Goal: Information Seeking & Learning: Learn about a topic

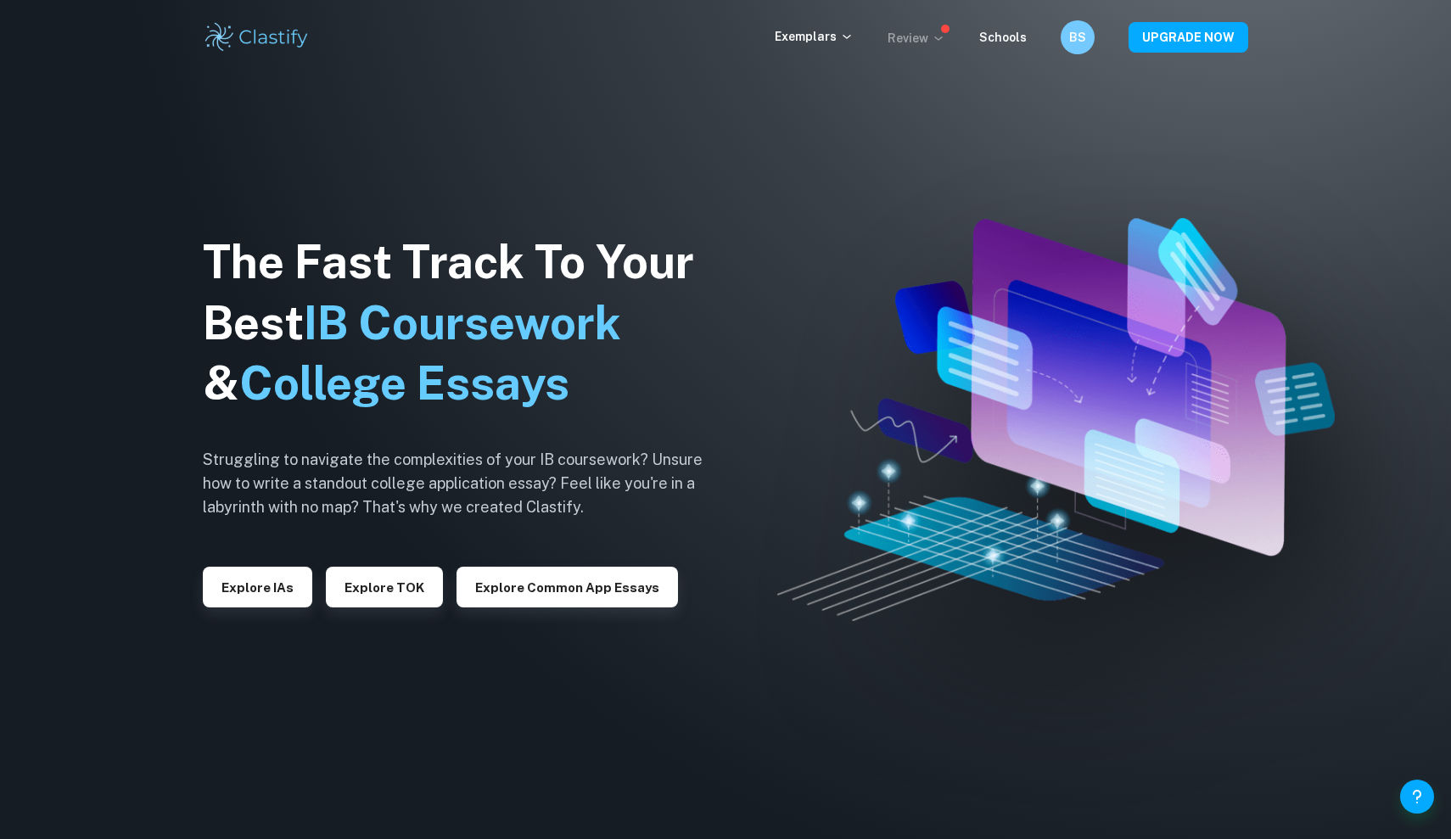
click at [938, 38] on icon at bounding box center [939, 38] width 14 height 14
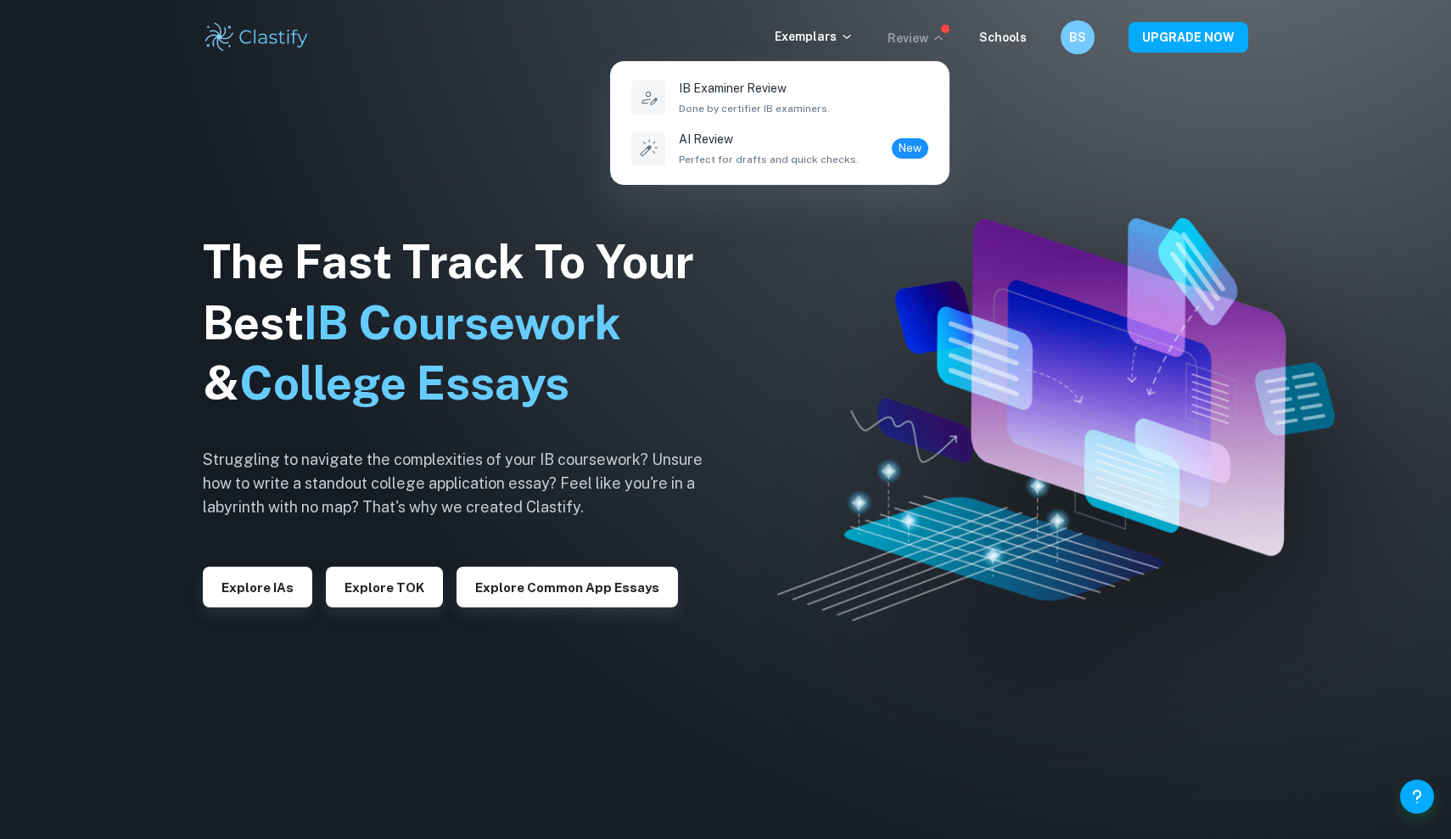
click at [1008, 33] on div at bounding box center [725, 419] width 1451 height 839
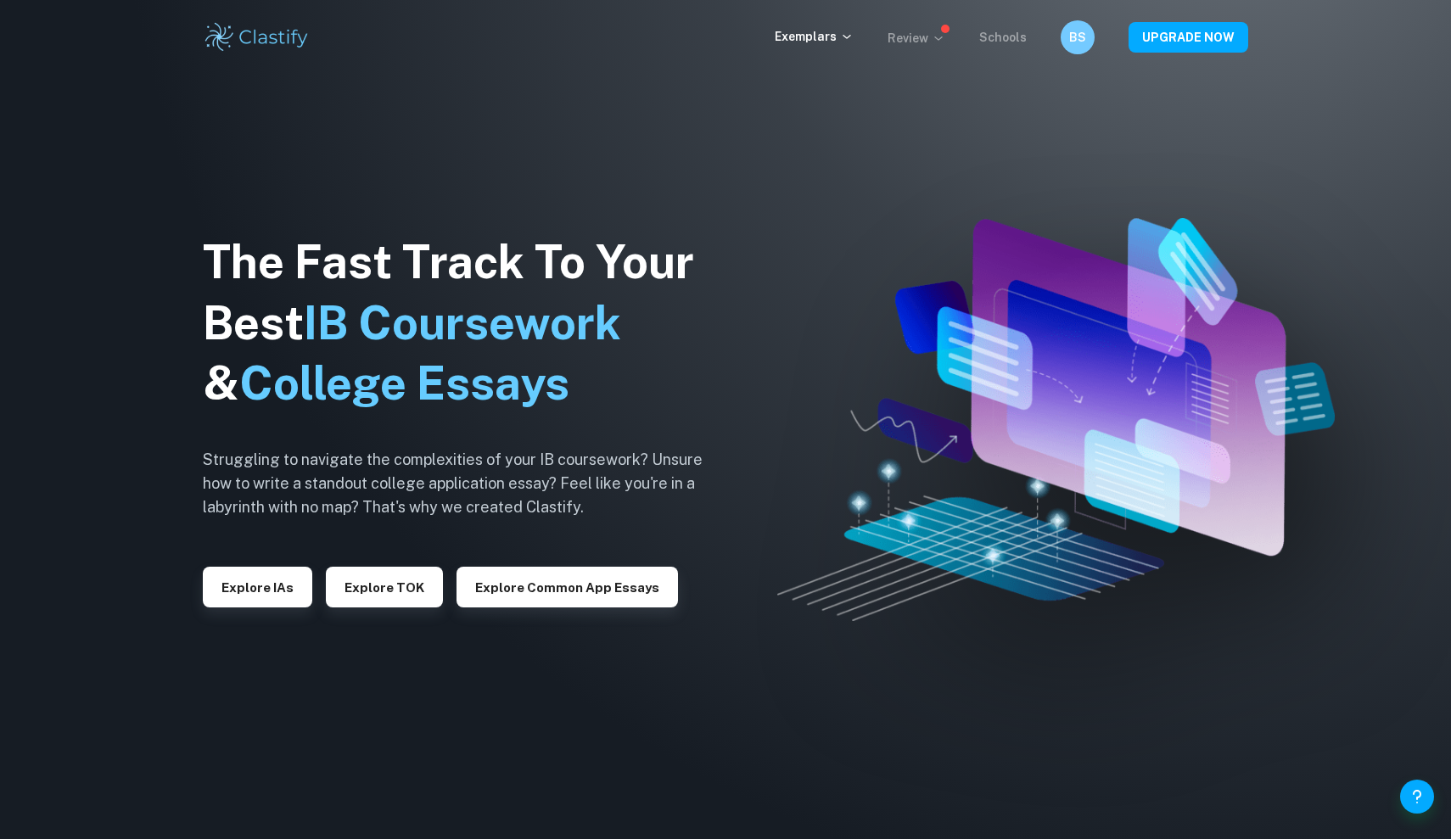
click at [1009, 35] on link "Schools" at bounding box center [1003, 38] width 48 height 14
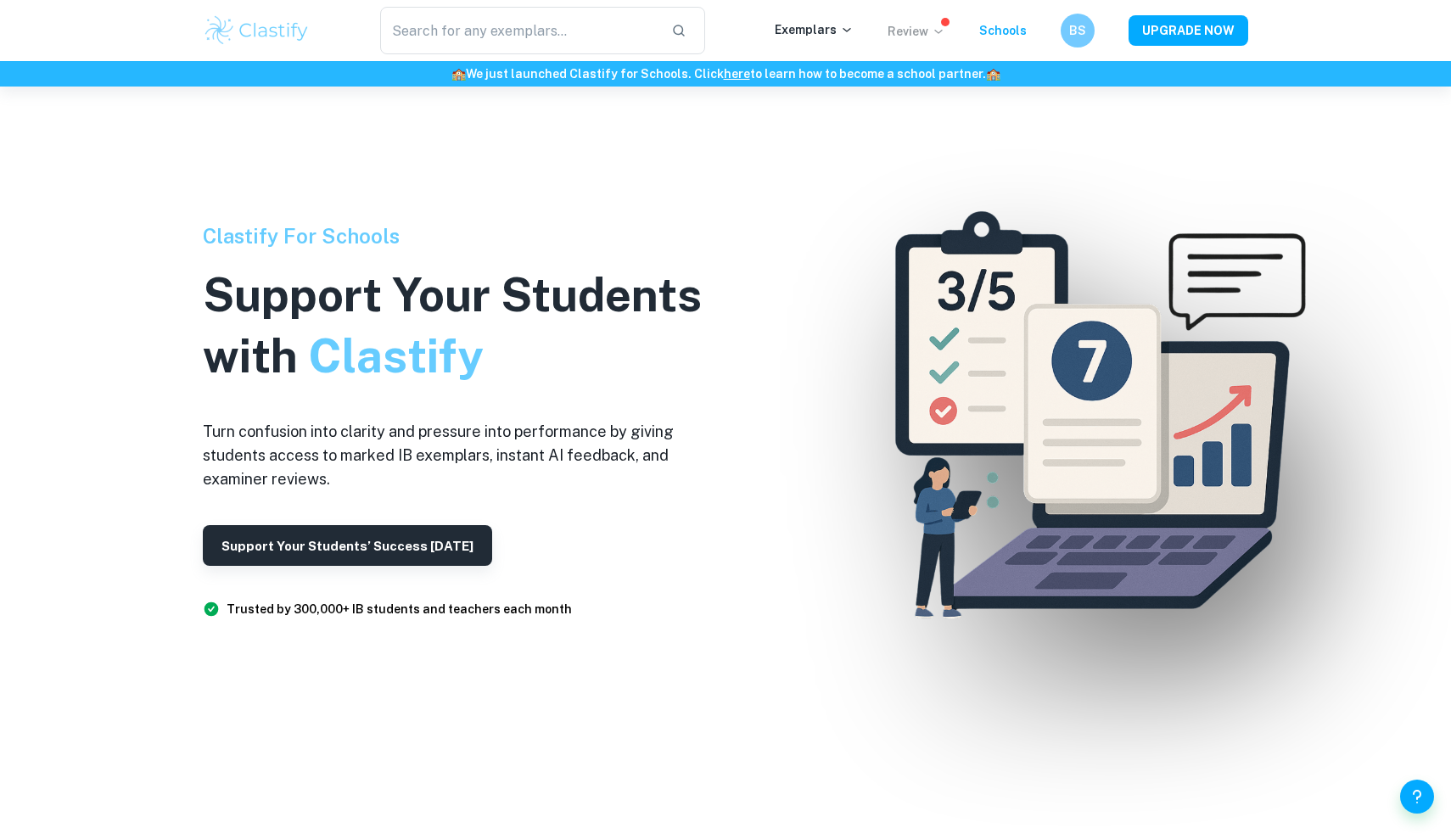
click at [944, 34] on icon at bounding box center [939, 32] width 14 height 14
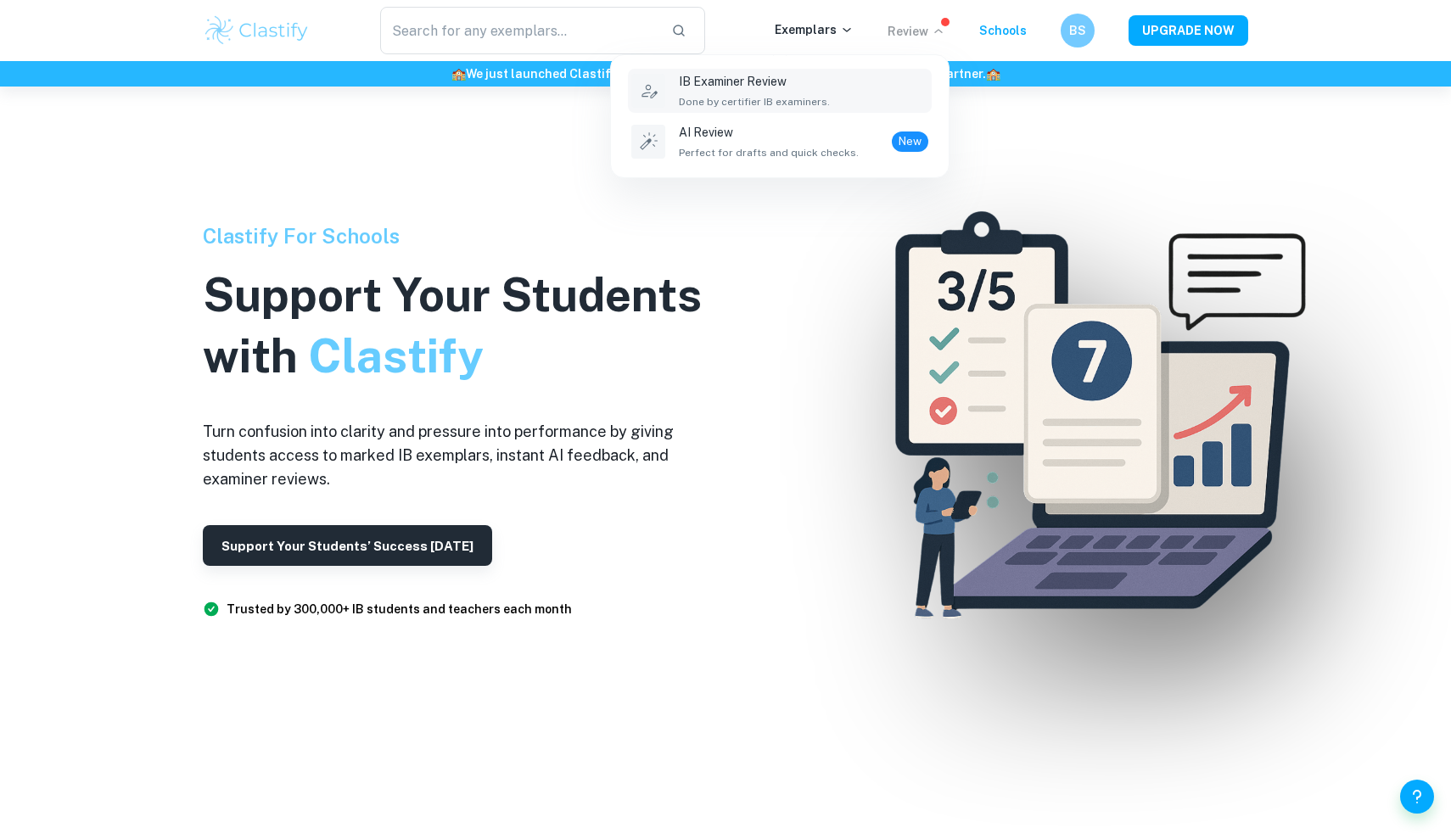
click at [843, 94] on div "IB Examiner Review Done by certifier IB examiners." at bounding box center [803, 90] width 249 height 37
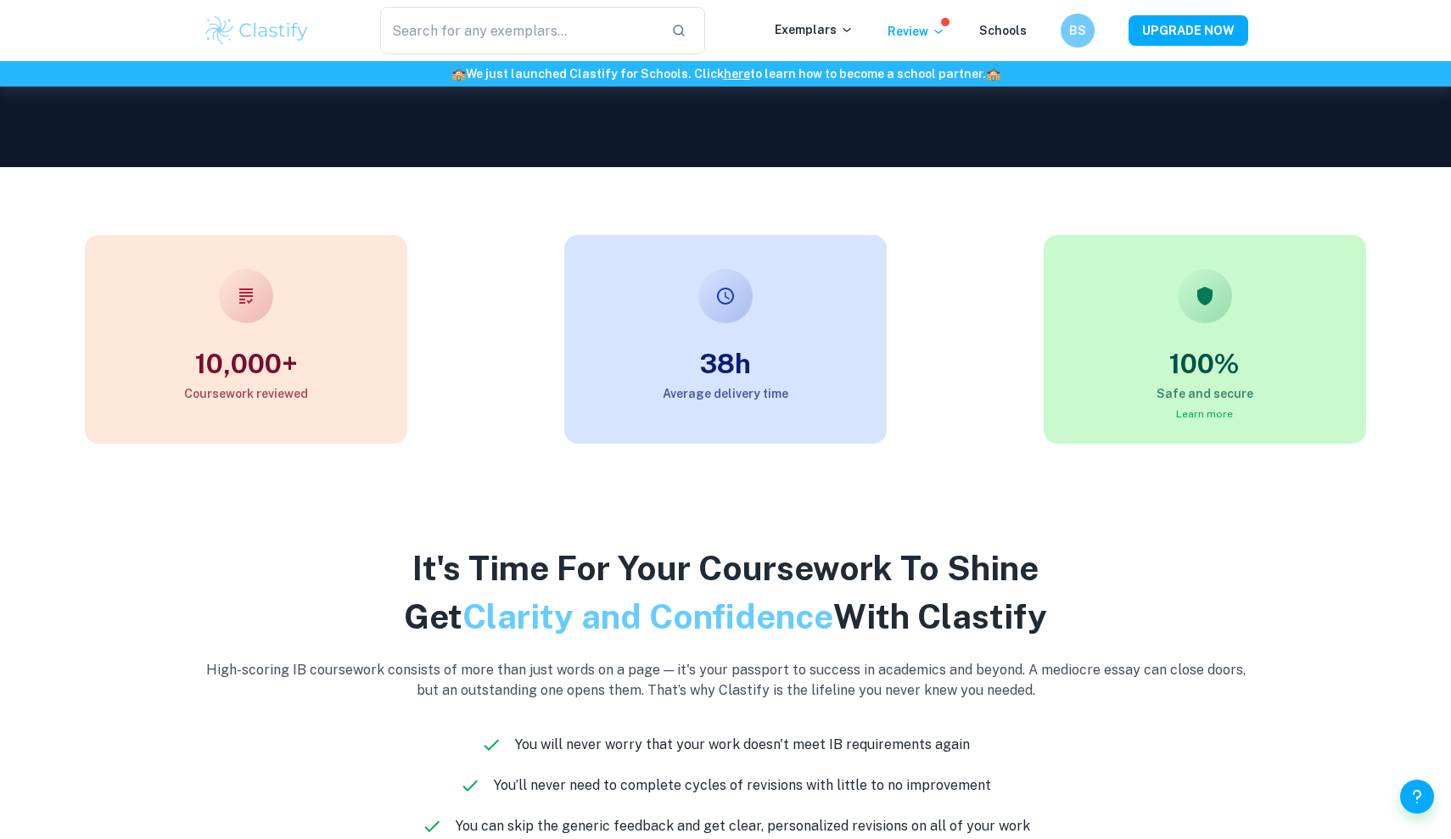
scroll to position [507, 0]
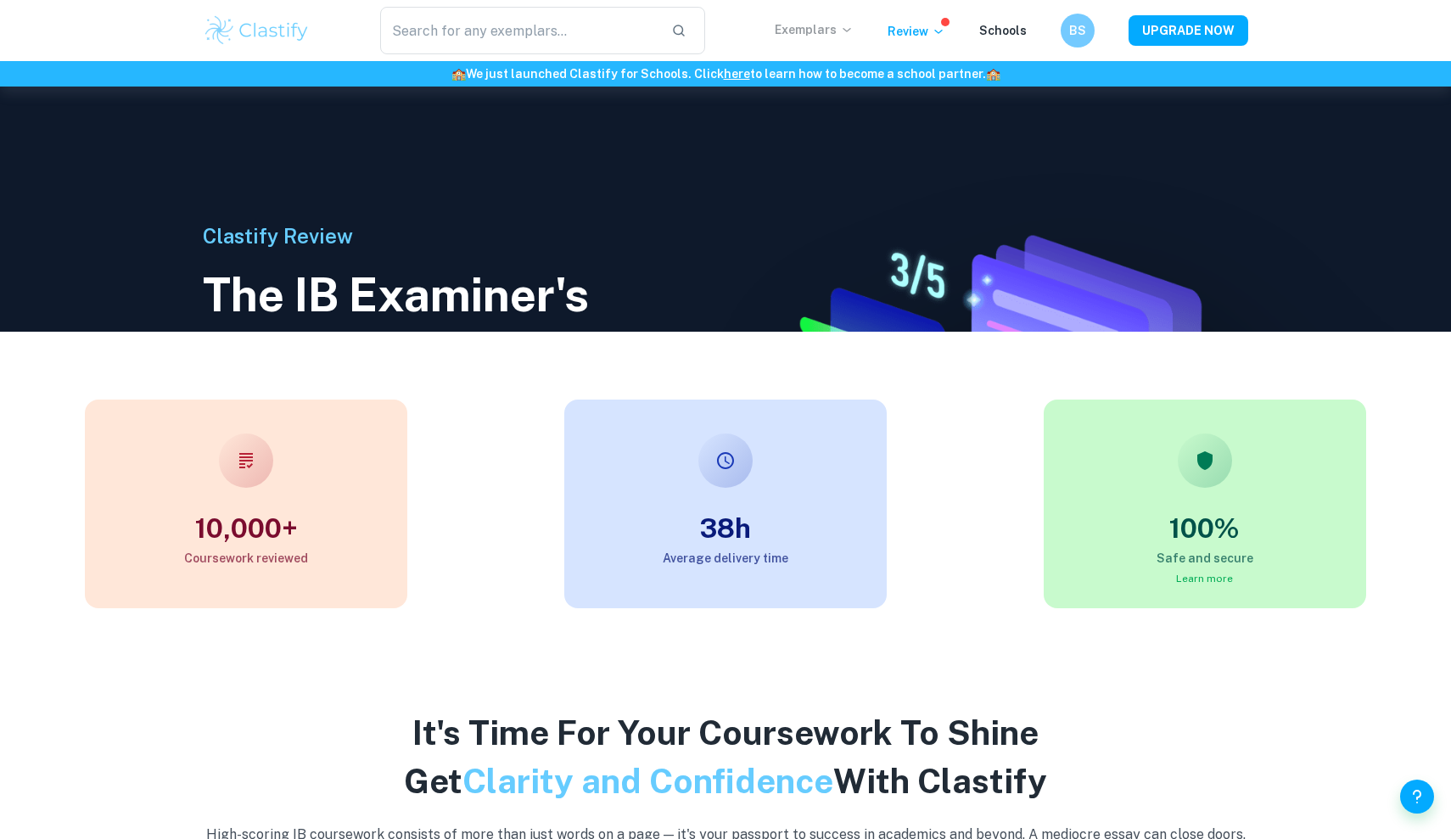
click at [840, 32] on p "Exemplars" at bounding box center [814, 29] width 79 height 19
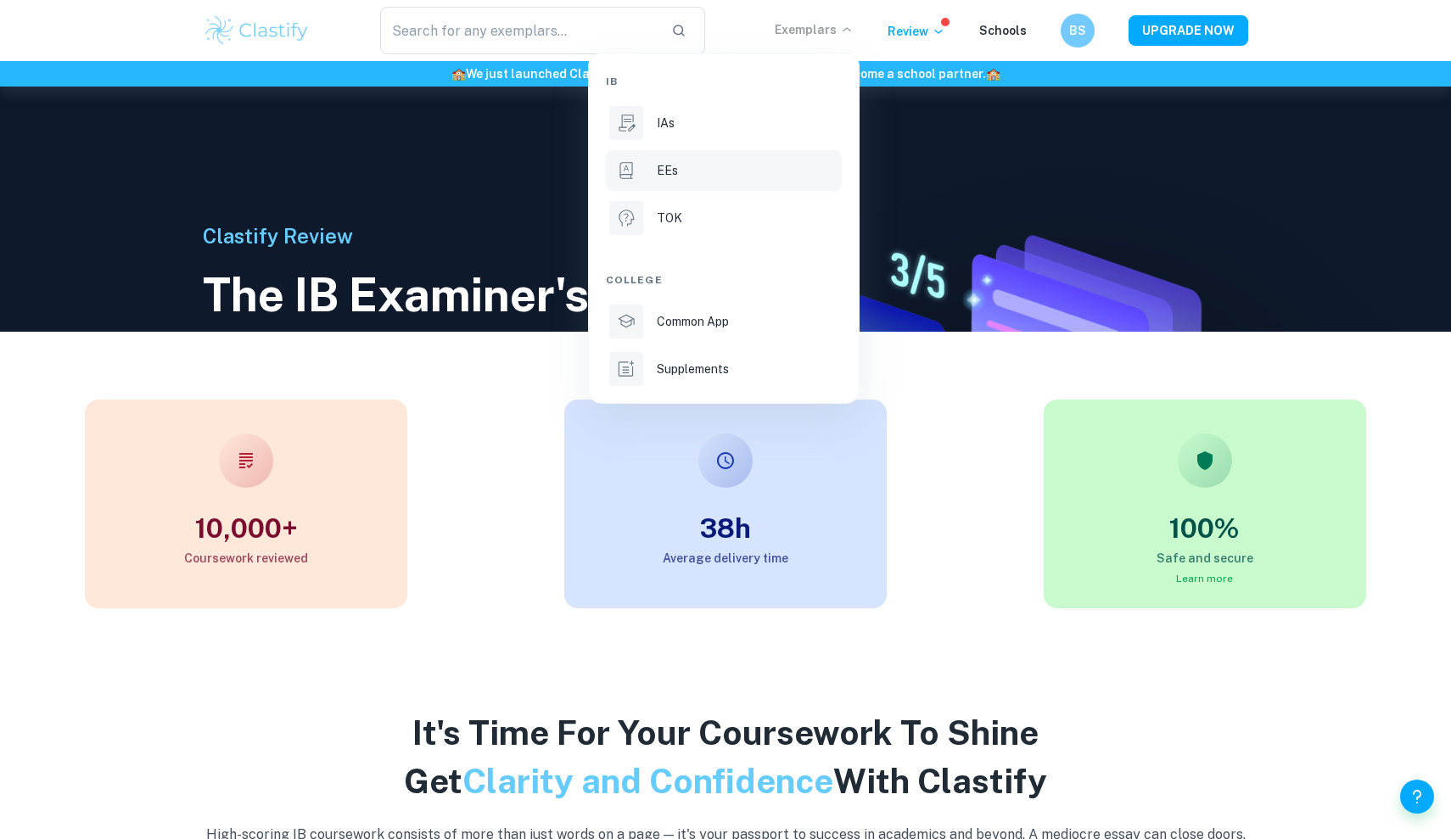
click at [723, 174] on div "EEs" at bounding box center [748, 170] width 182 height 19
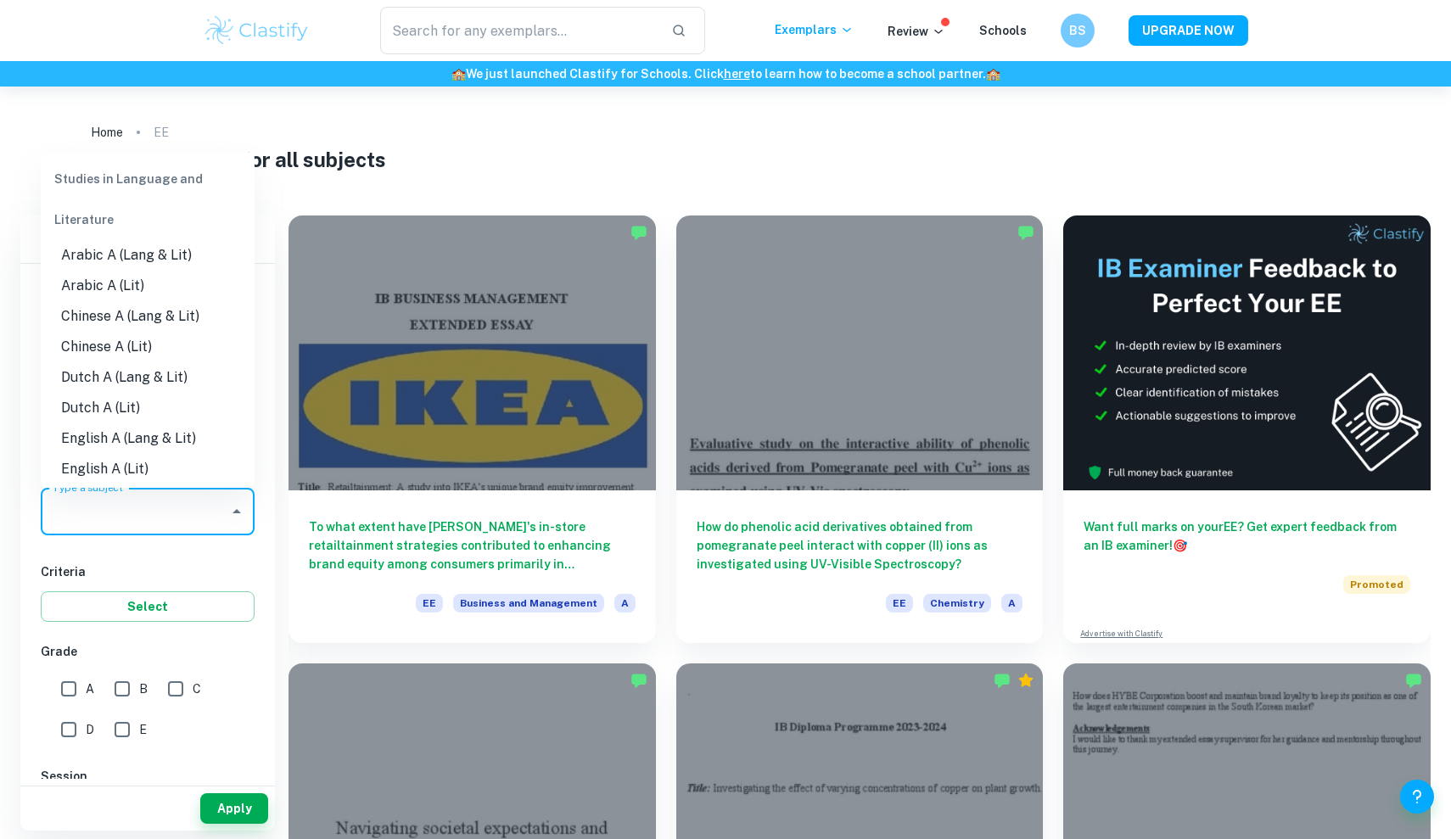
click at [218, 496] on input "Type a subject" at bounding box center [134, 512] width 173 height 32
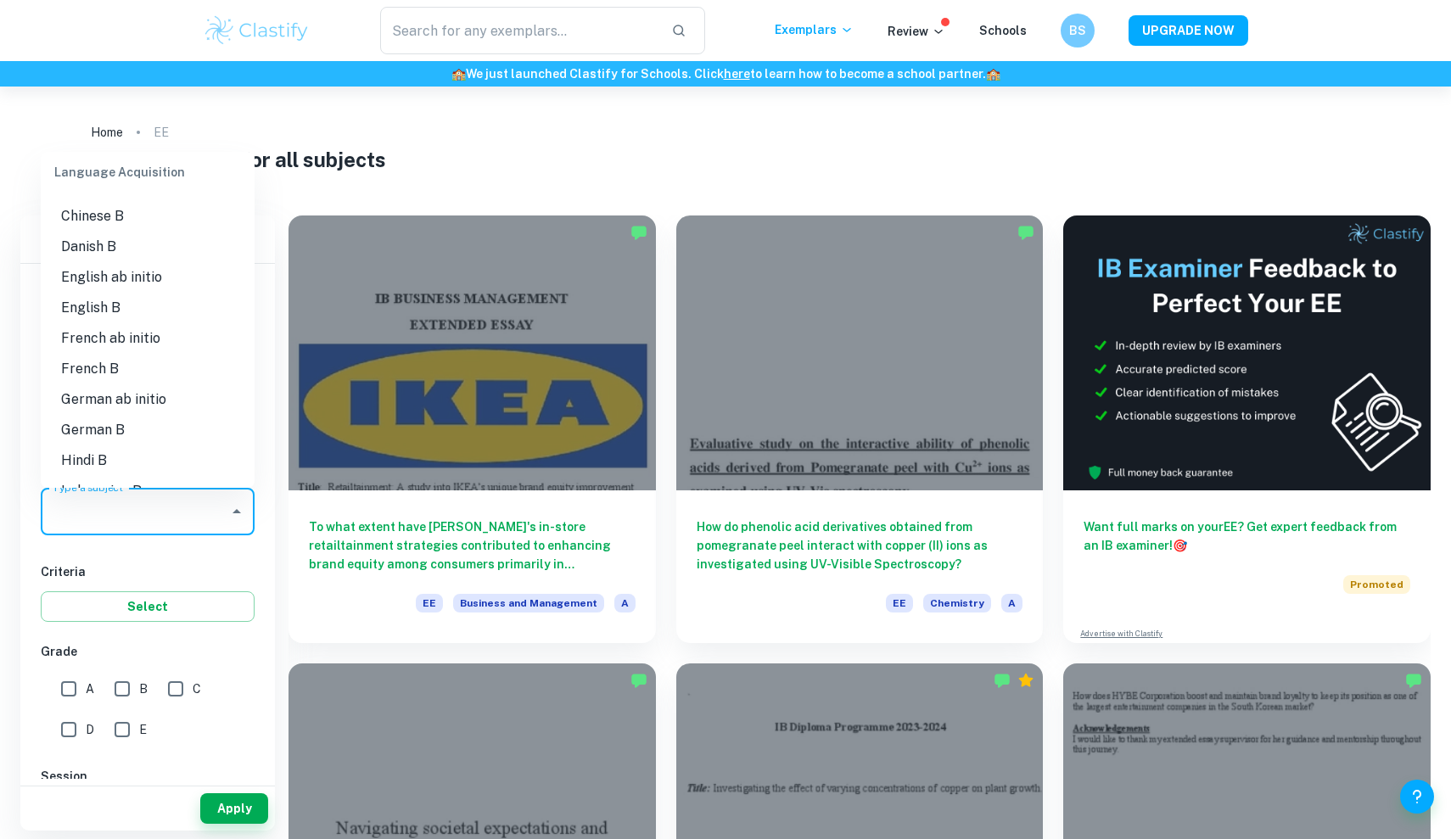
scroll to position [910, 0]
click at [173, 299] on li "English B" at bounding box center [148, 303] width 214 height 31
type input "English B"
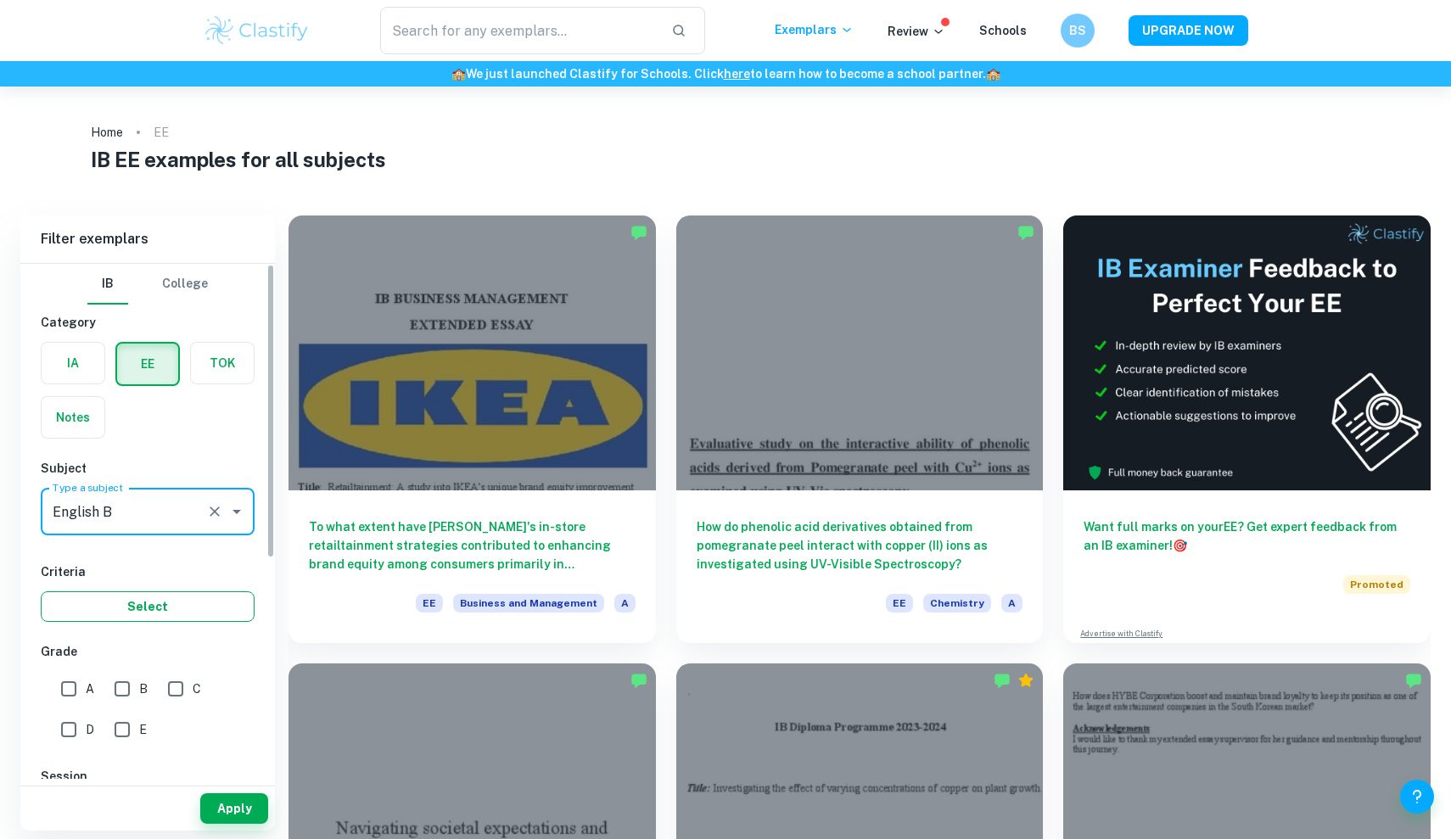
scroll to position [0, 0]
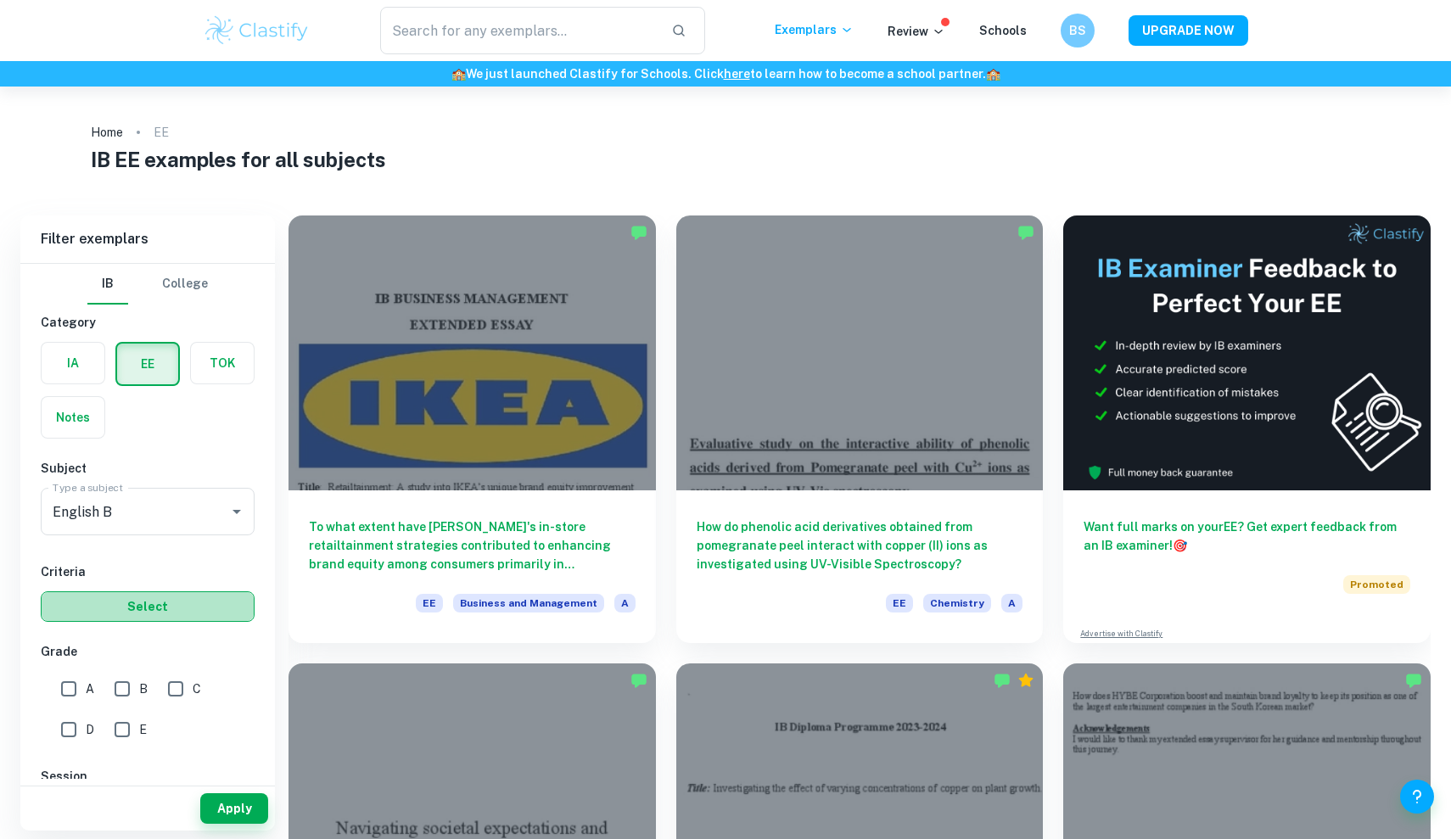
click at [139, 611] on button "Select" at bounding box center [148, 606] width 214 height 31
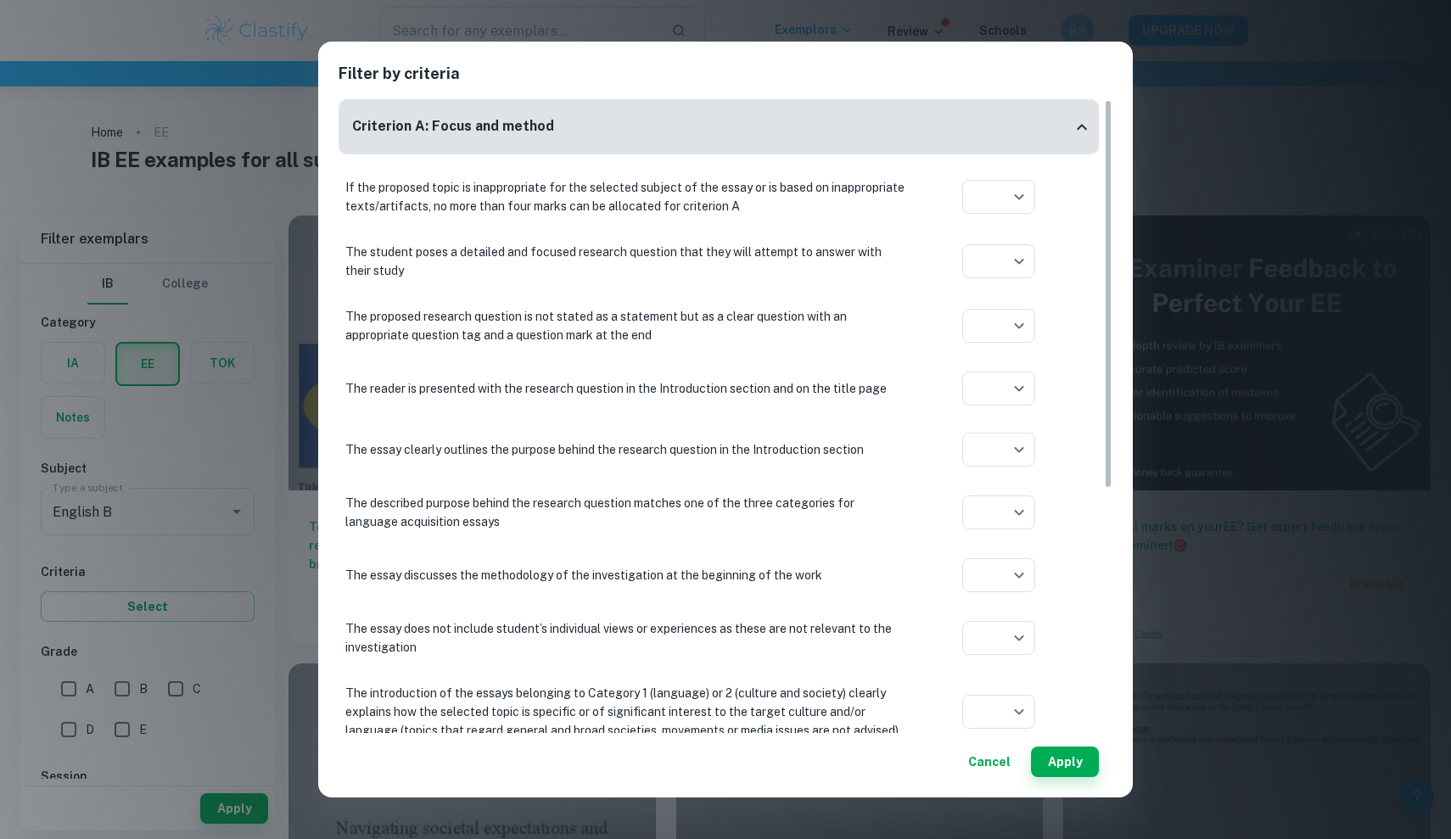
click at [997, 762] on button "Cancel" at bounding box center [989, 762] width 56 height 31
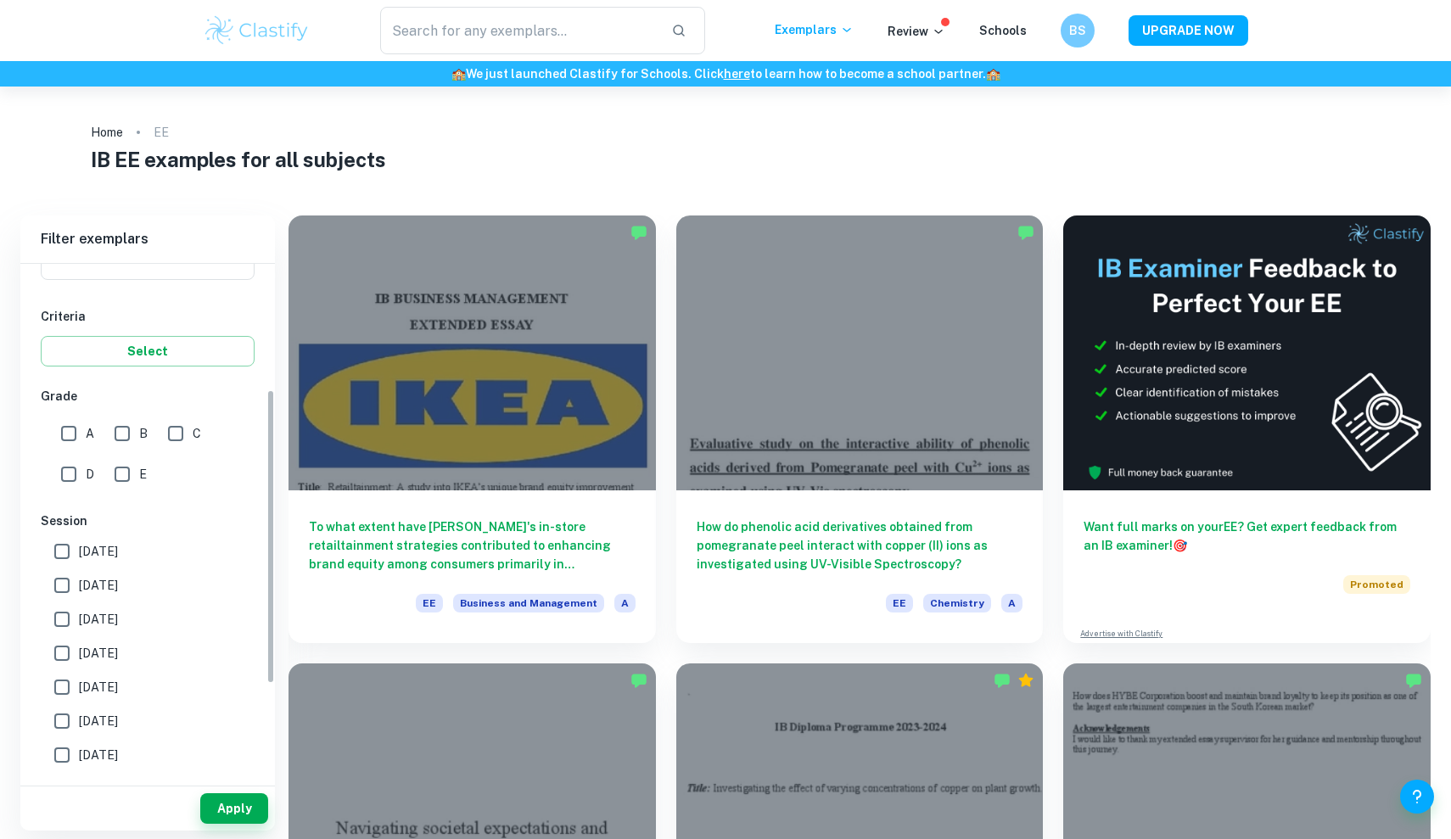
scroll to position [218, 0]
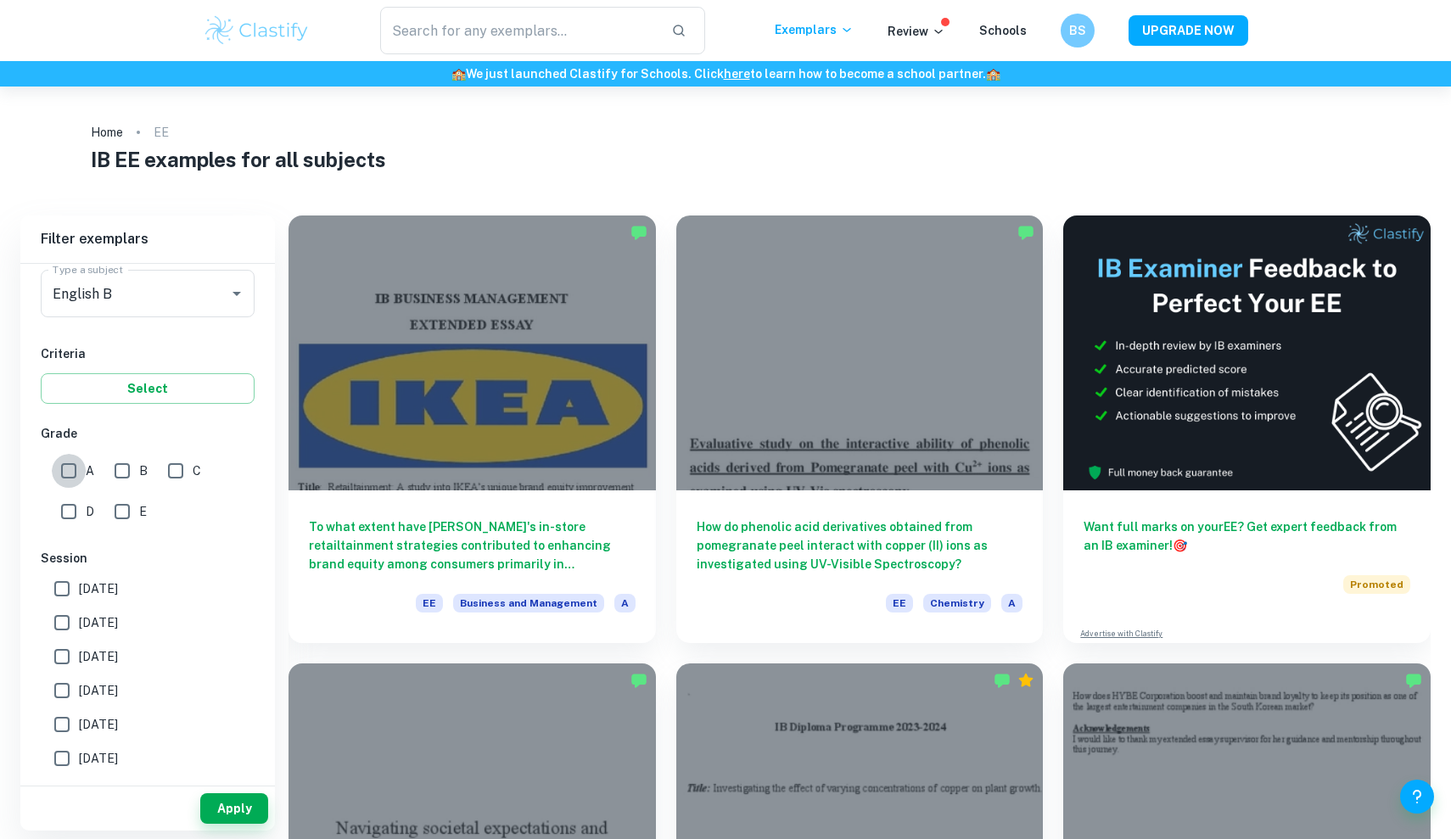
click at [72, 471] on input "A" at bounding box center [69, 471] width 34 height 34
checkbox input "true"
click at [239, 809] on button "Apply" at bounding box center [234, 808] width 68 height 31
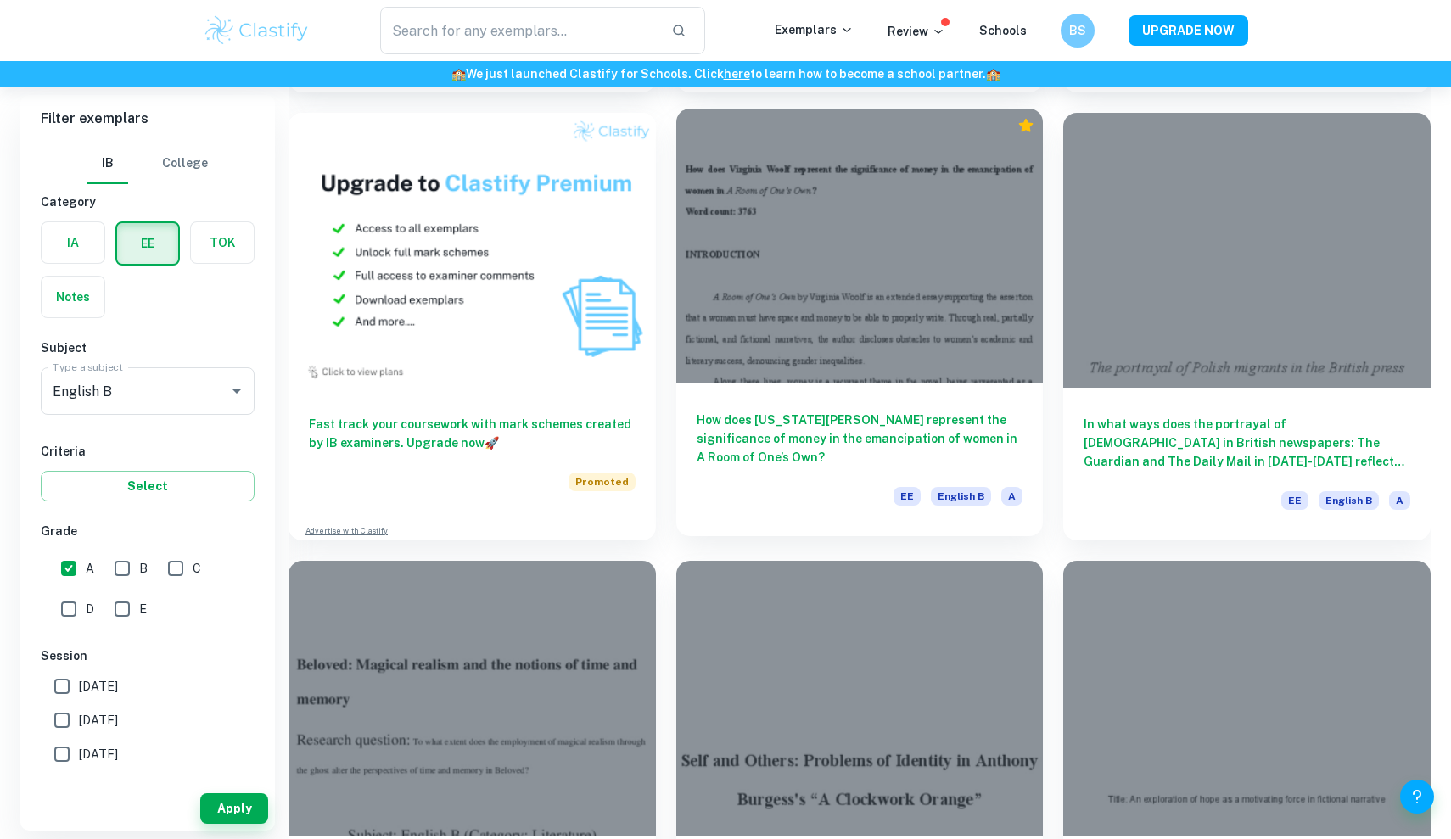
scroll to position [1000, 0]
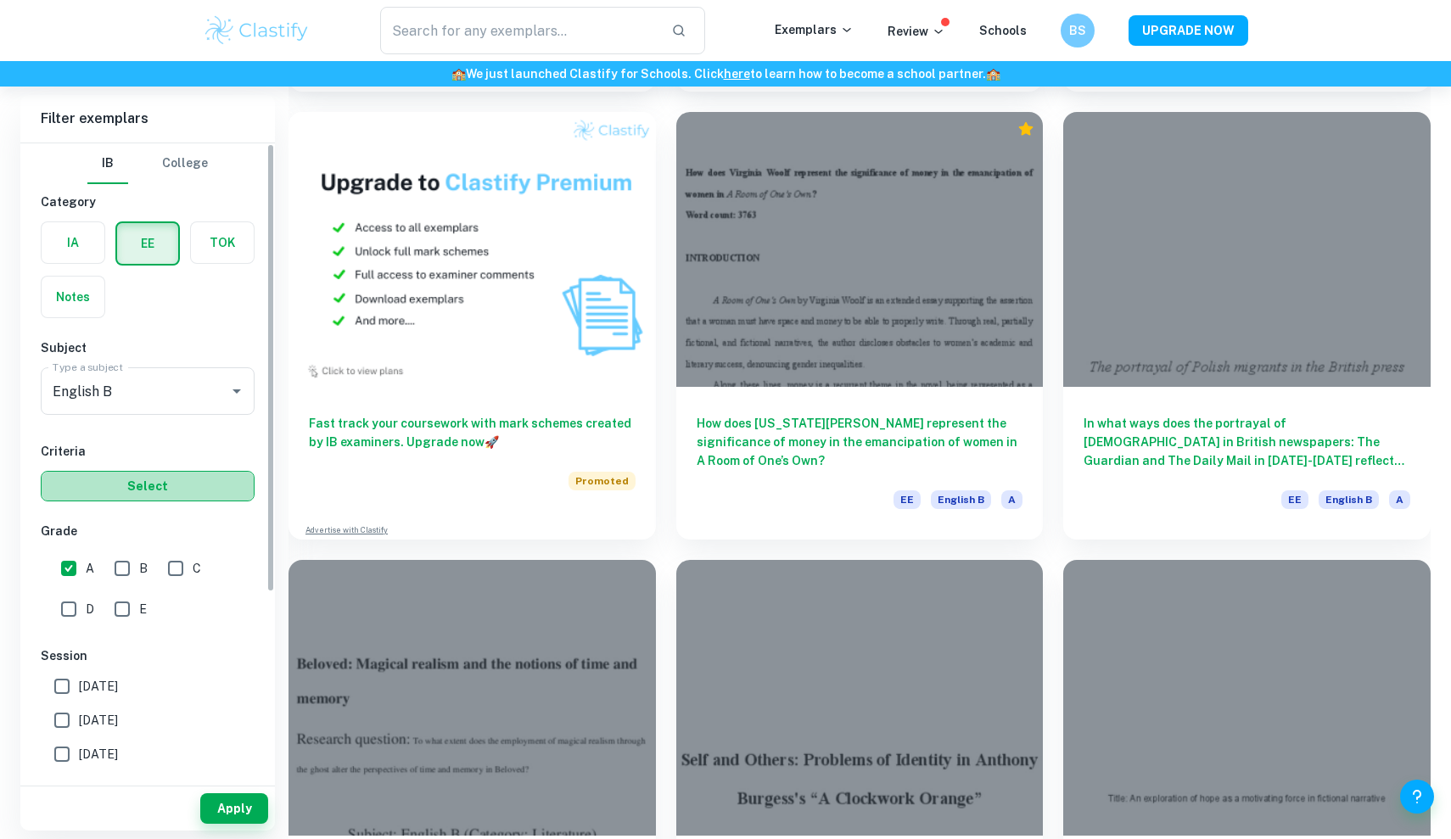
click at [218, 485] on button "Select" at bounding box center [148, 486] width 214 height 31
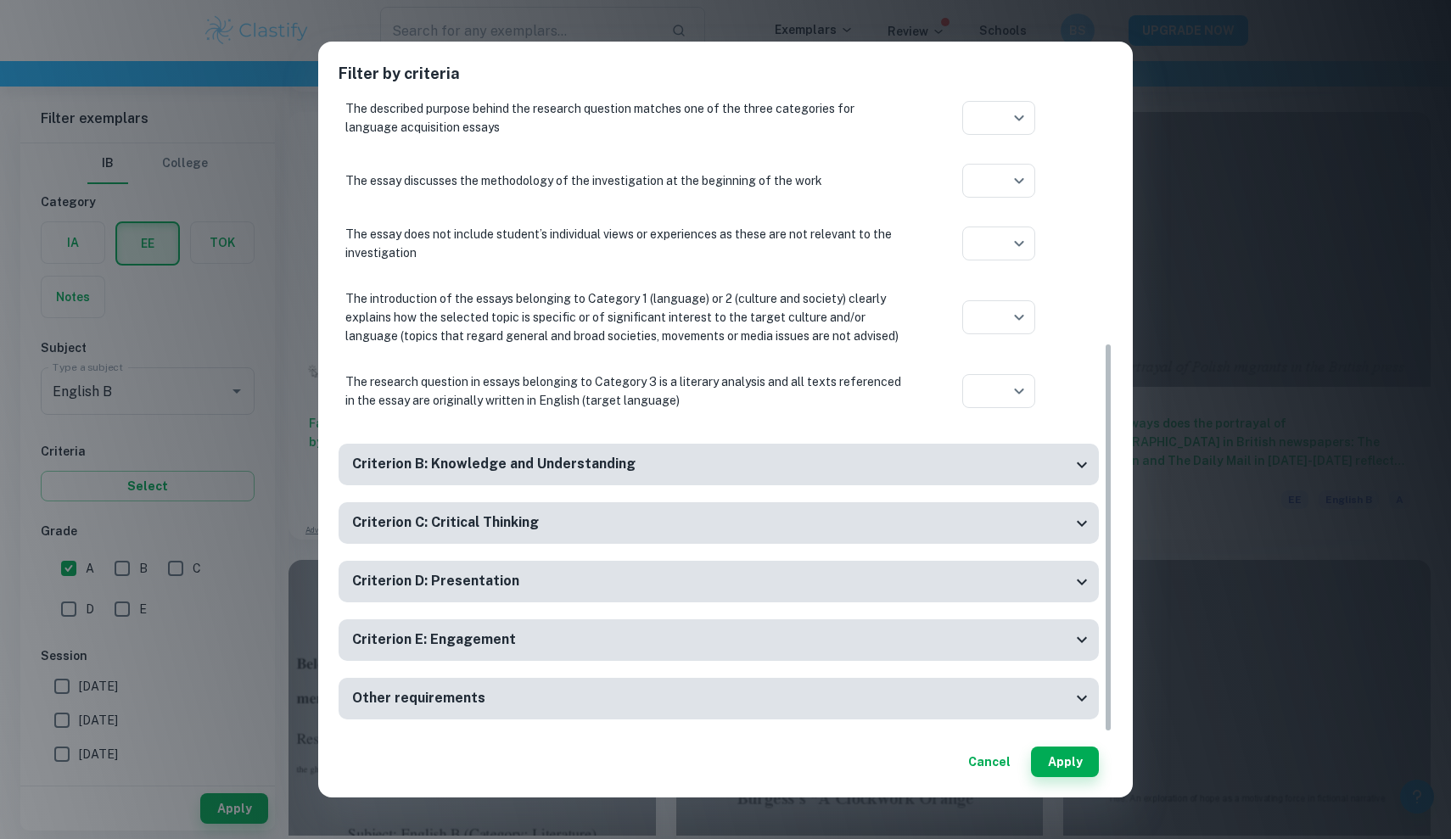
scroll to position [394, 0]
click at [992, 762] on button "Cancel" at bounding box center [989, 762] width 56 height 31
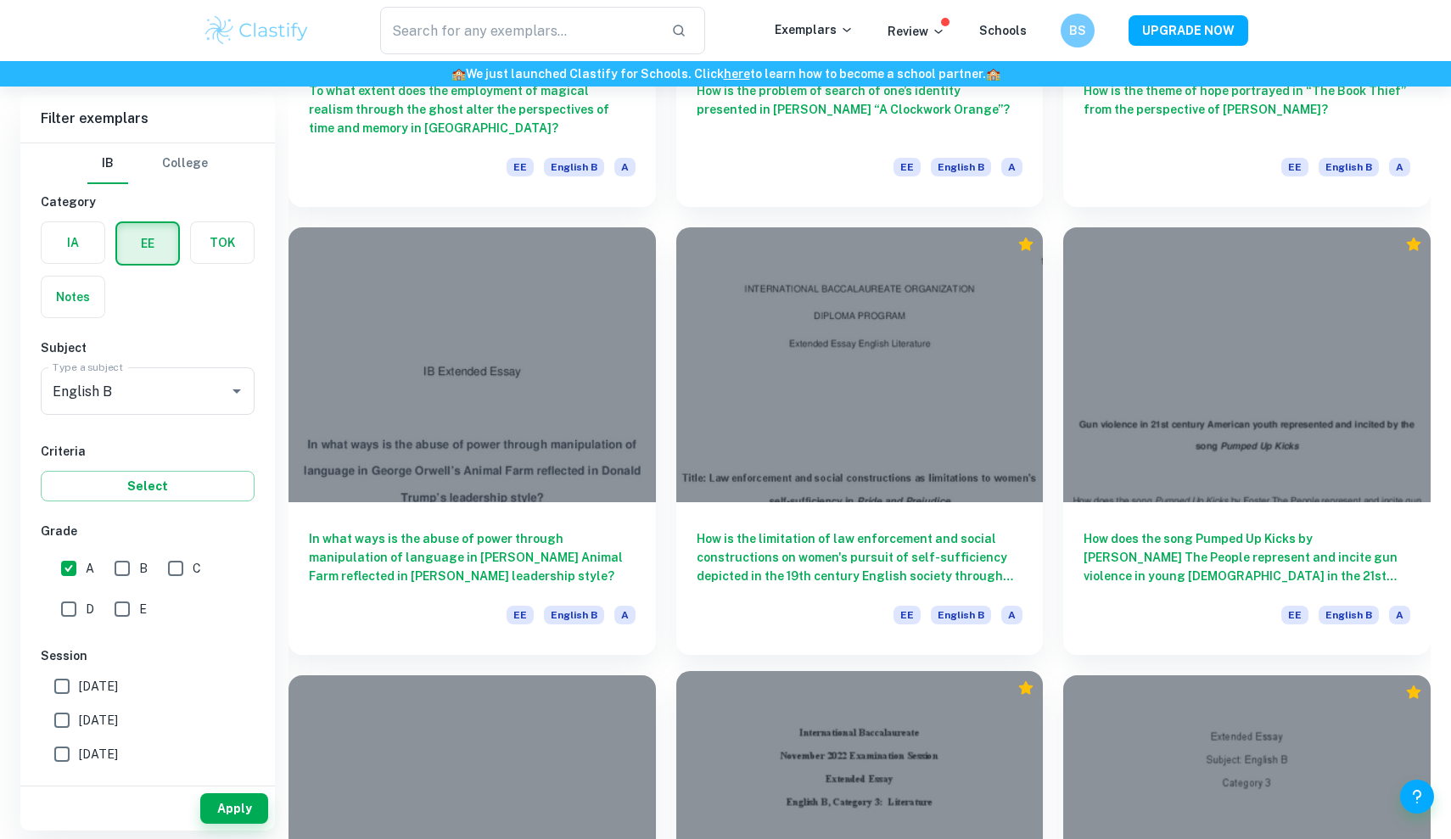
scroll to position [1788, 0]
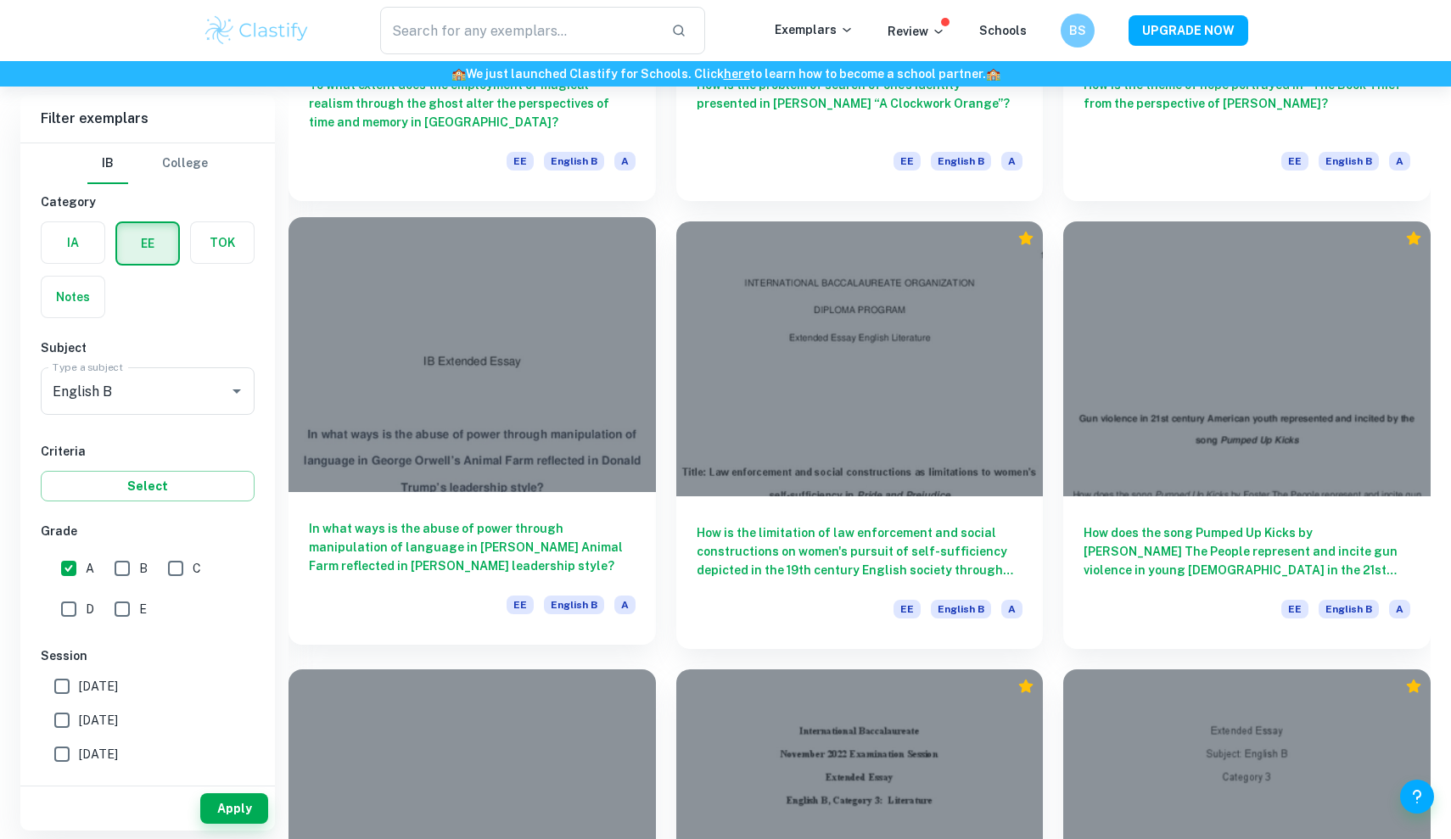
click at [484, 372] on div at bounding box center [471, 354] width 367 height 275
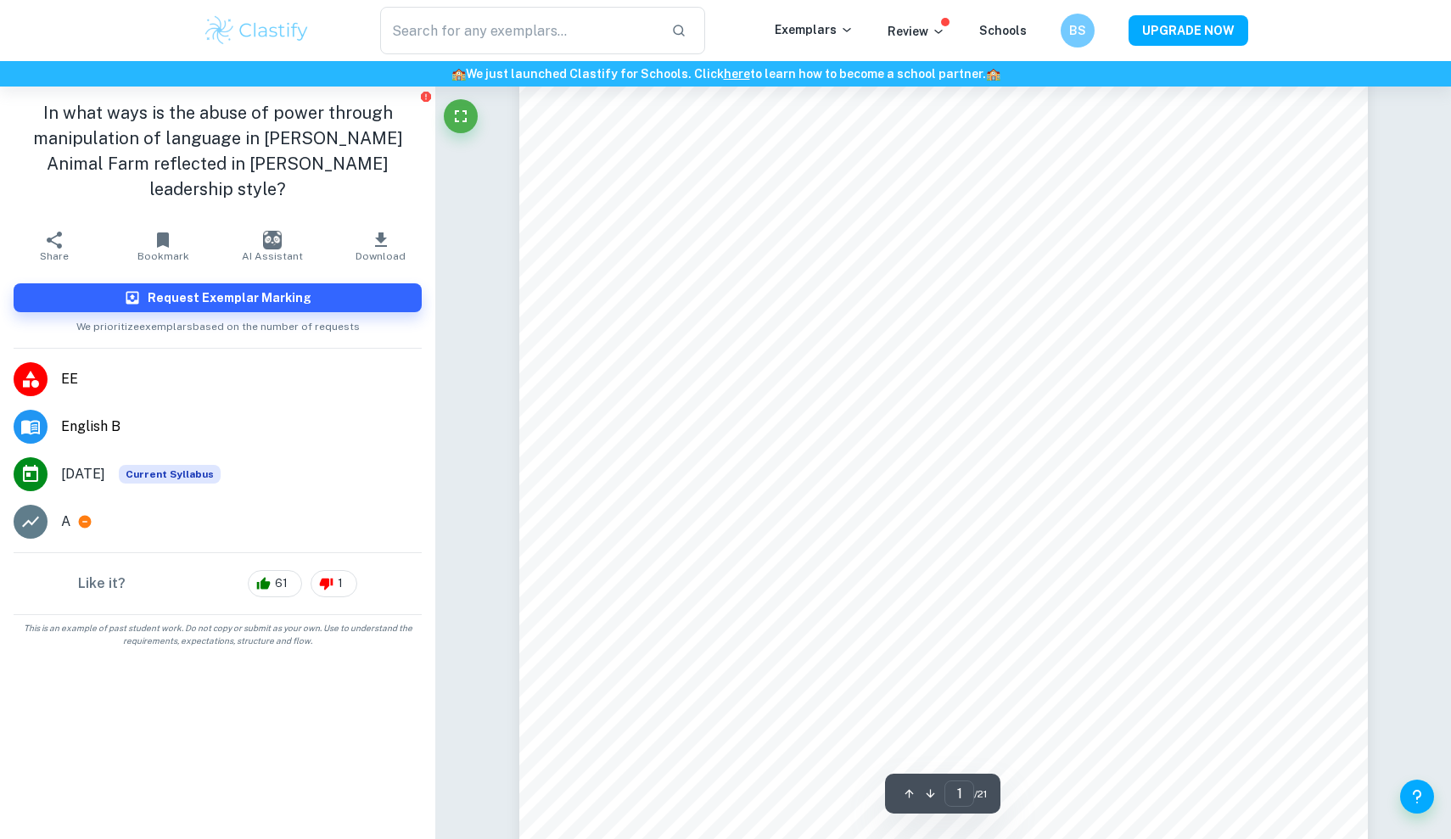
scroll to position [379, 0]
click at [384, 230] on icon "button" at bounding box center [381, 240] width 20 height 20
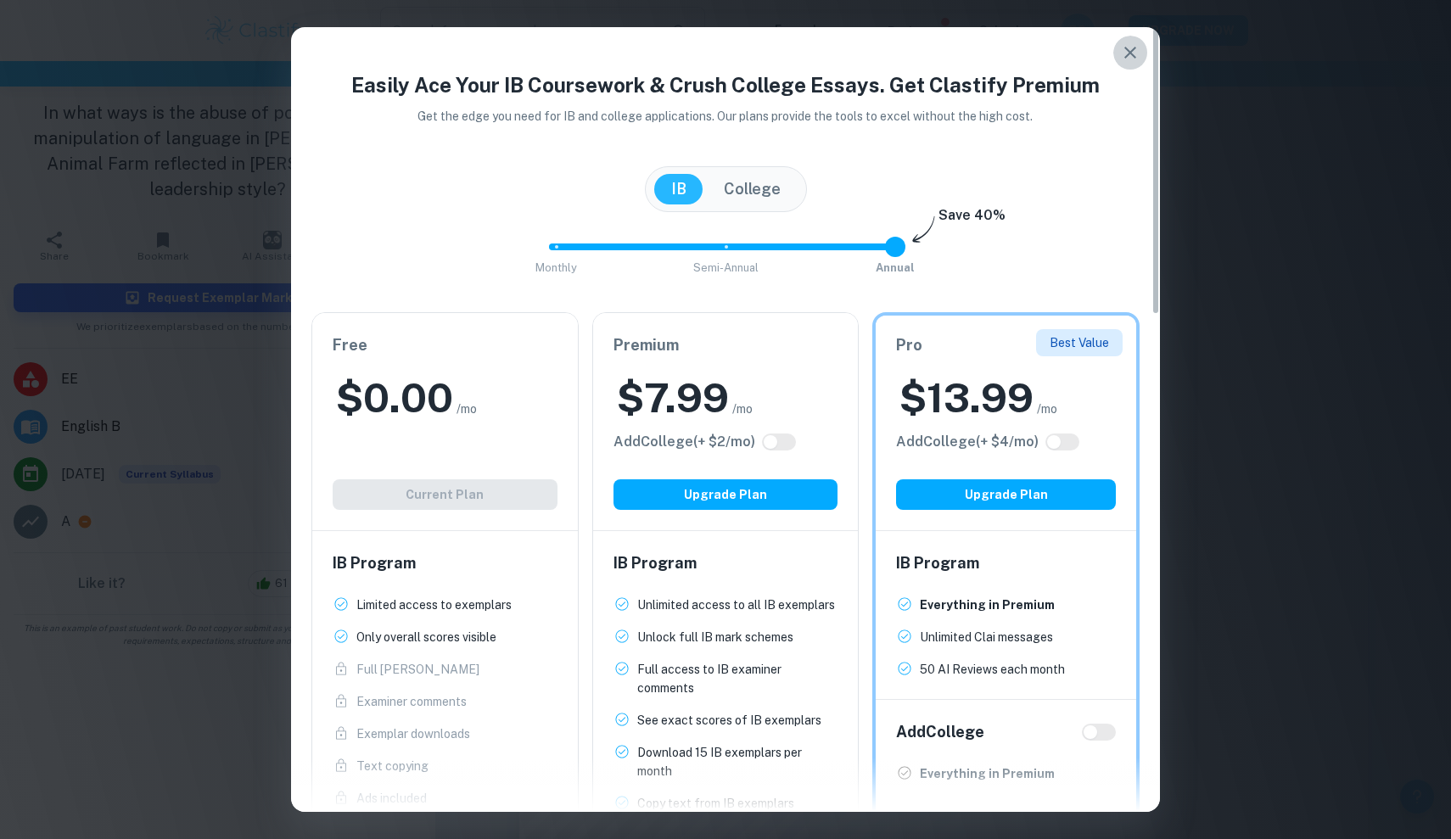
click at [1129, 54] on icon "button" at bounding box center [1130, 53] width 12 height 12
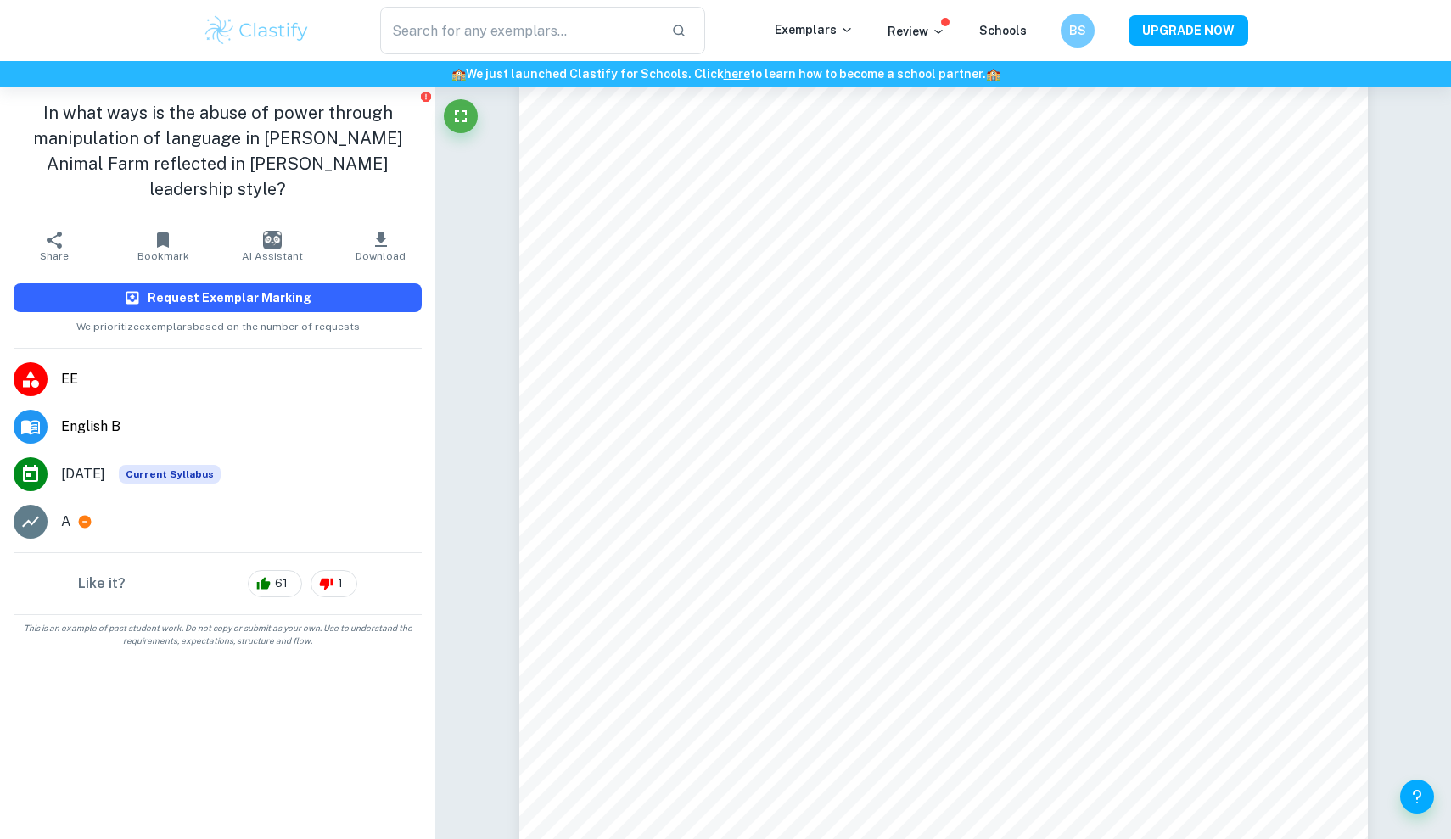
click at [223, 288] on h6 "Request Exemplar Marking" at bounding box center [230, 297] width 164 height 19
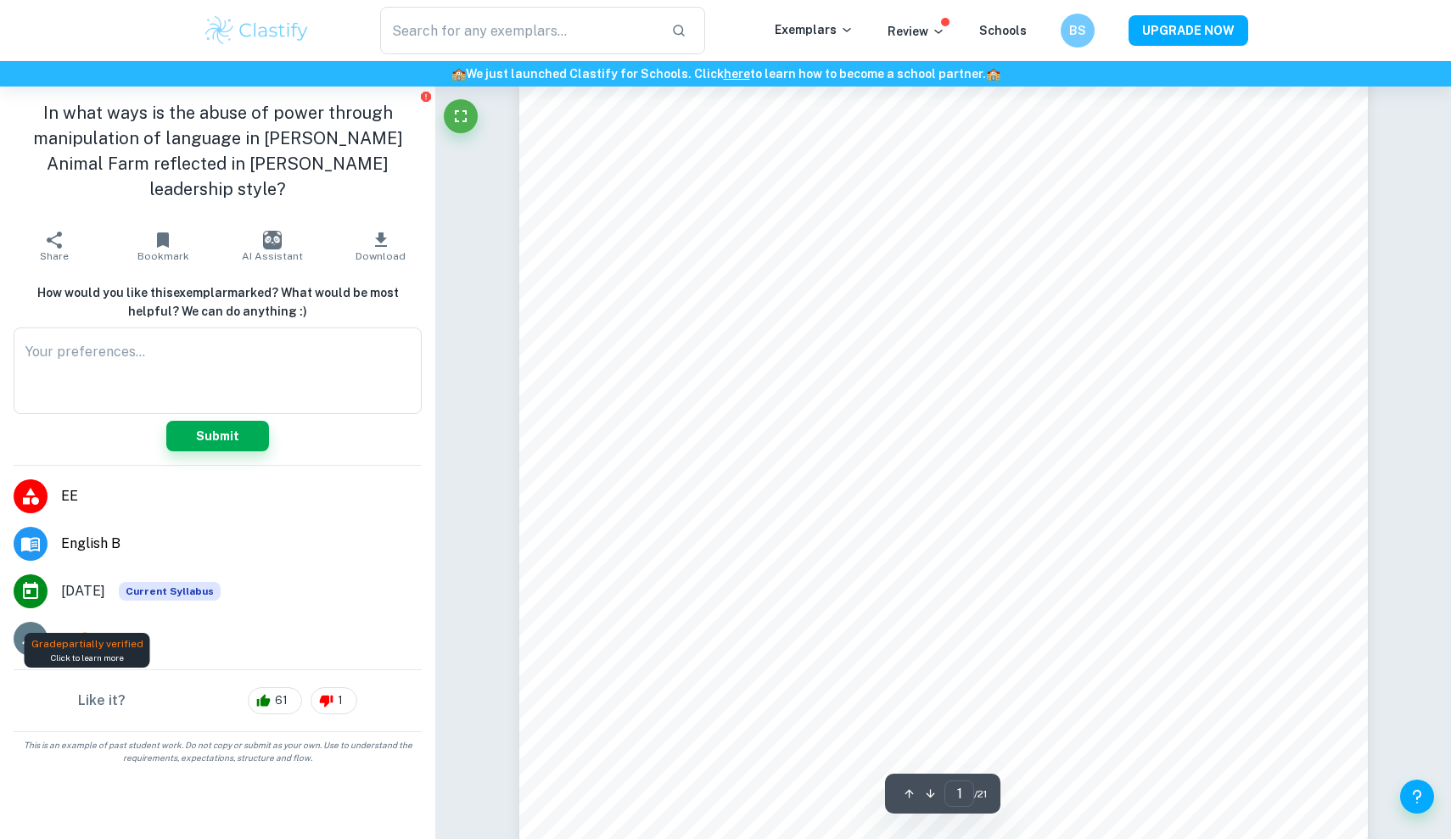
click at [85, 633] on icon at bounding box center [85, 639] width 13 height 13
click at [82, 633] on icon at bounding box center [85, 639] width 13 height 13
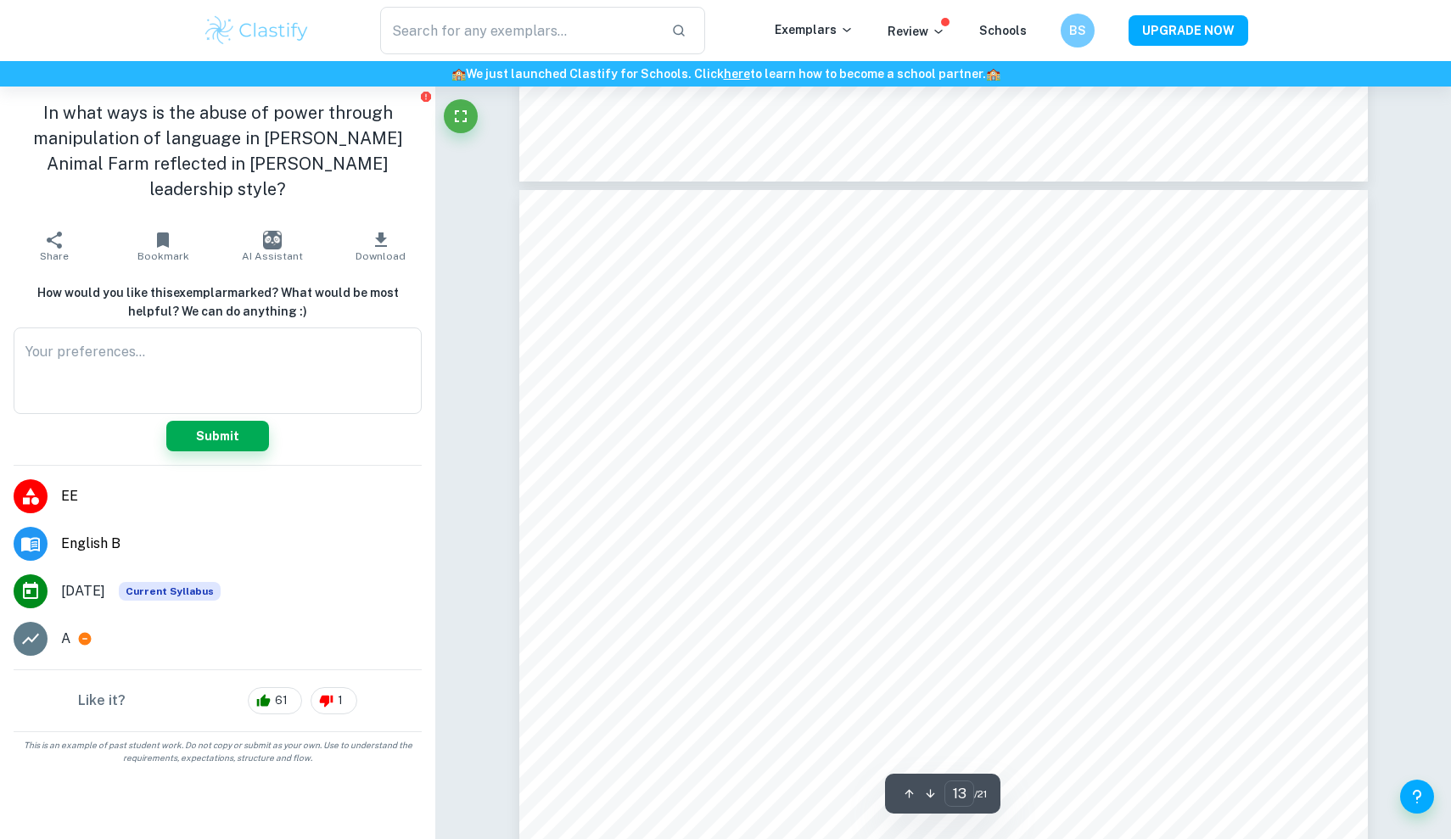
scroll to position [14825, 1]
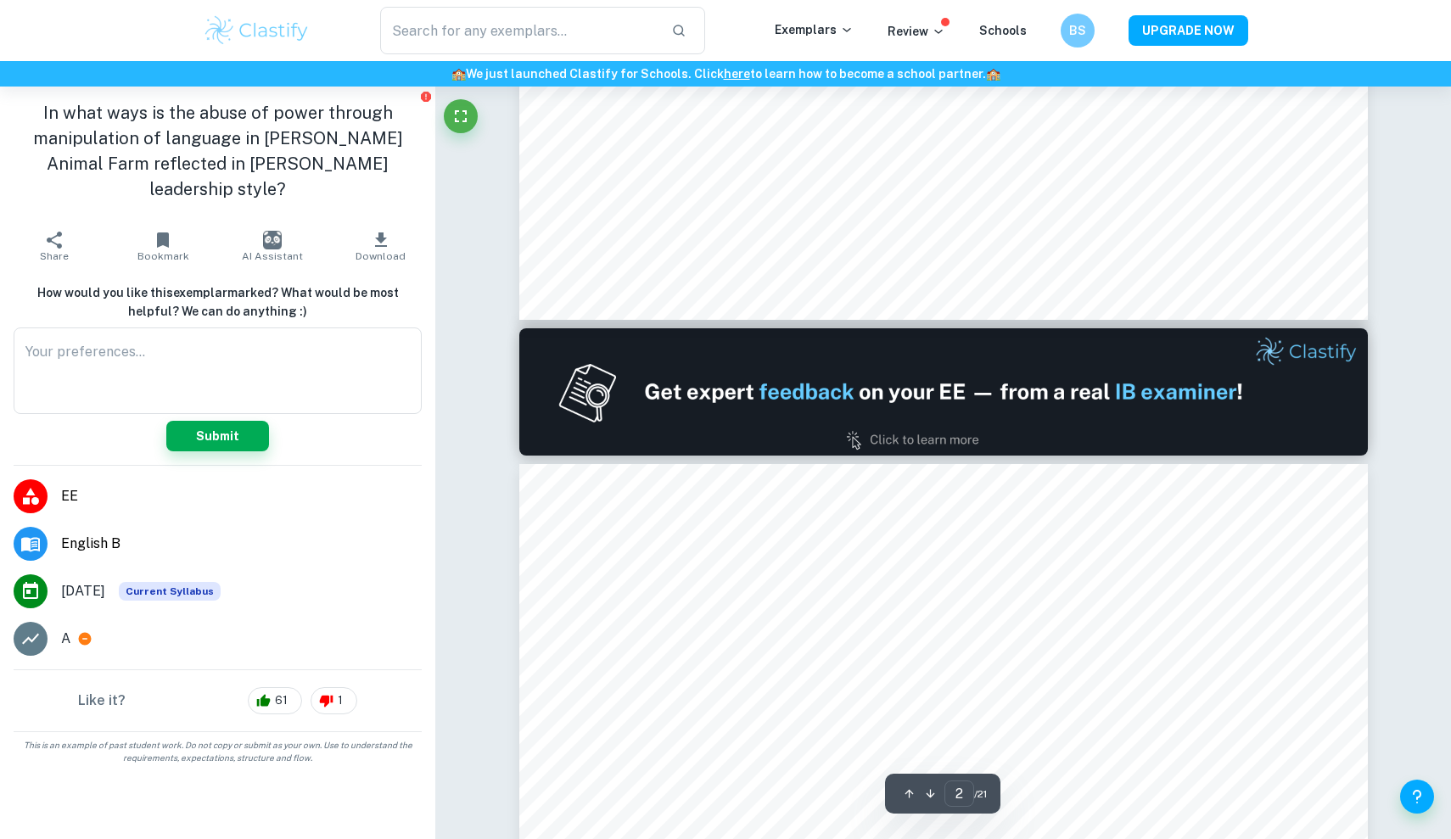
type input "1"
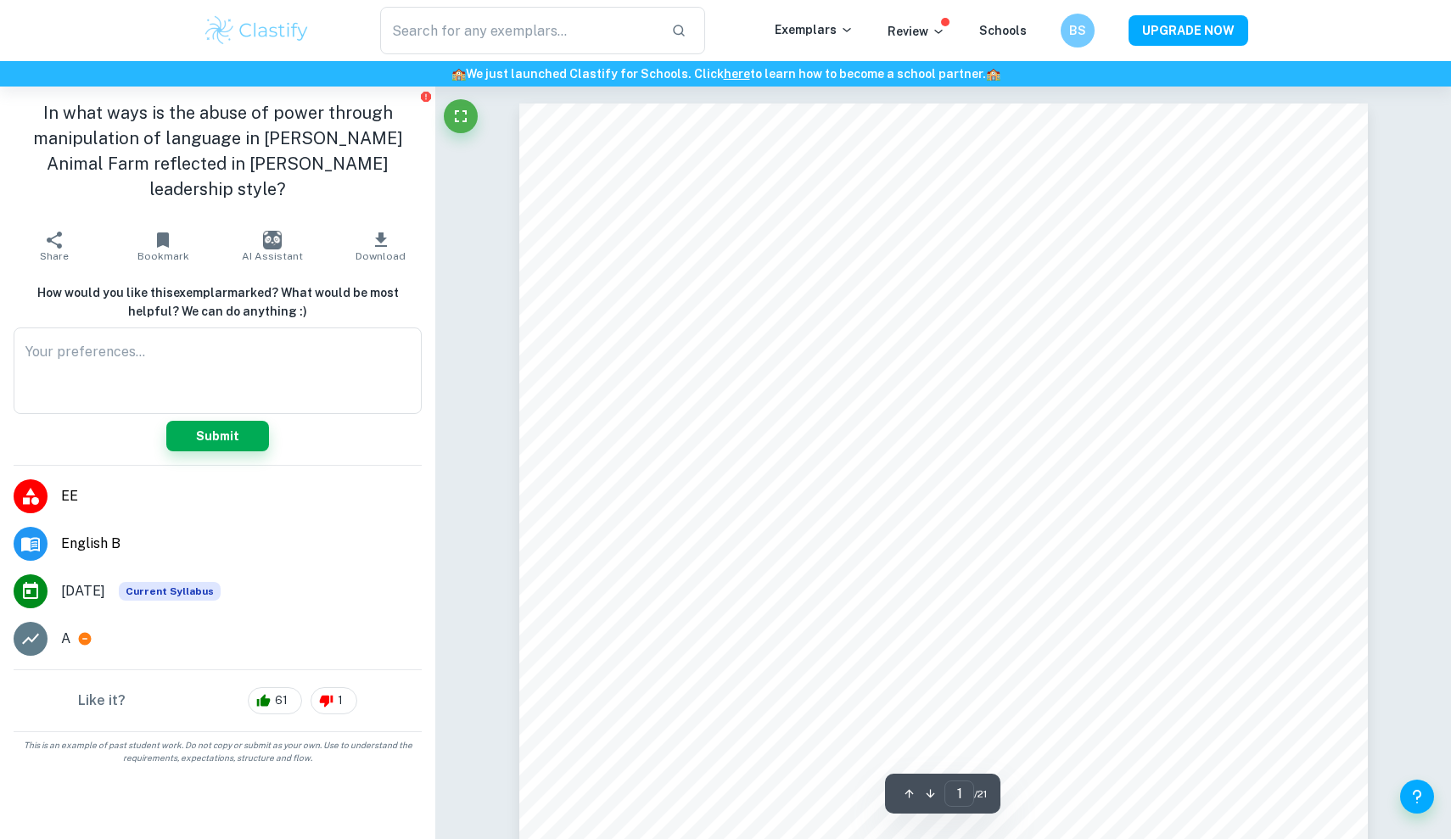
scroll to position [0, 0]
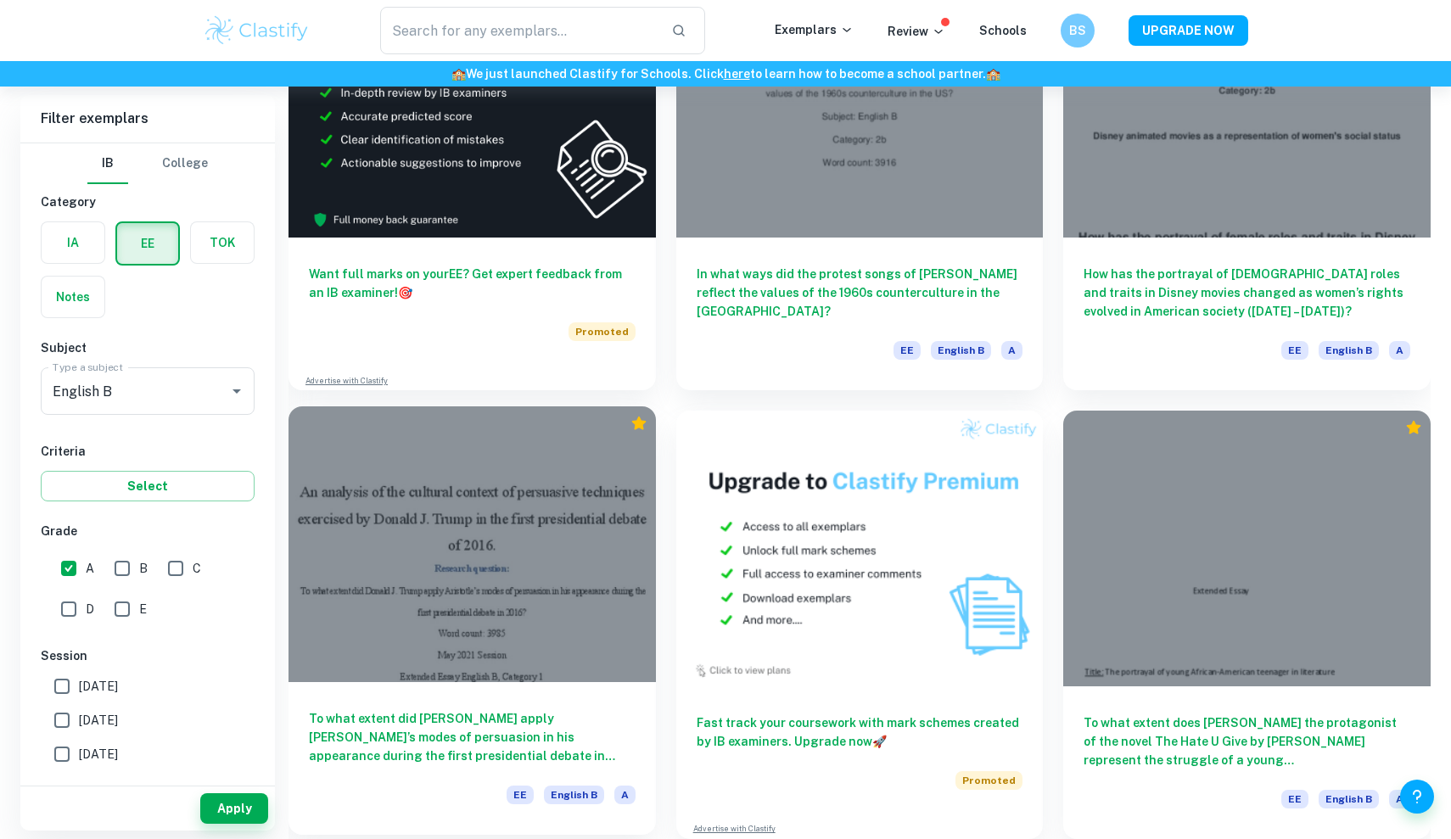
scroll to position [2943, 0]
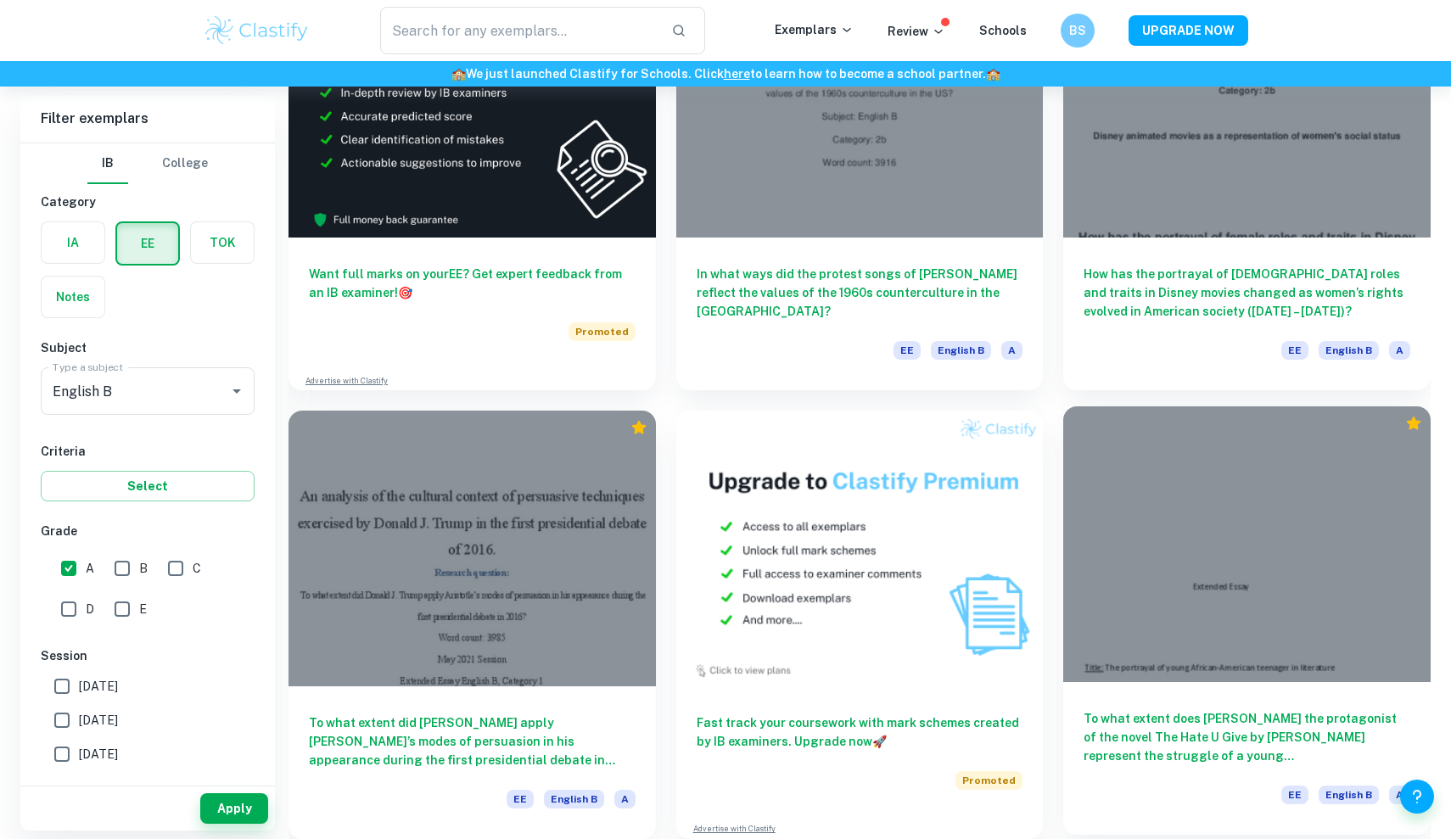
click at [1162, 716] on h6 "To what extent does Starr the protagonist of the novel The Hate U Give by Angie…" at bounding box center [1247, 737] width 327 height 56
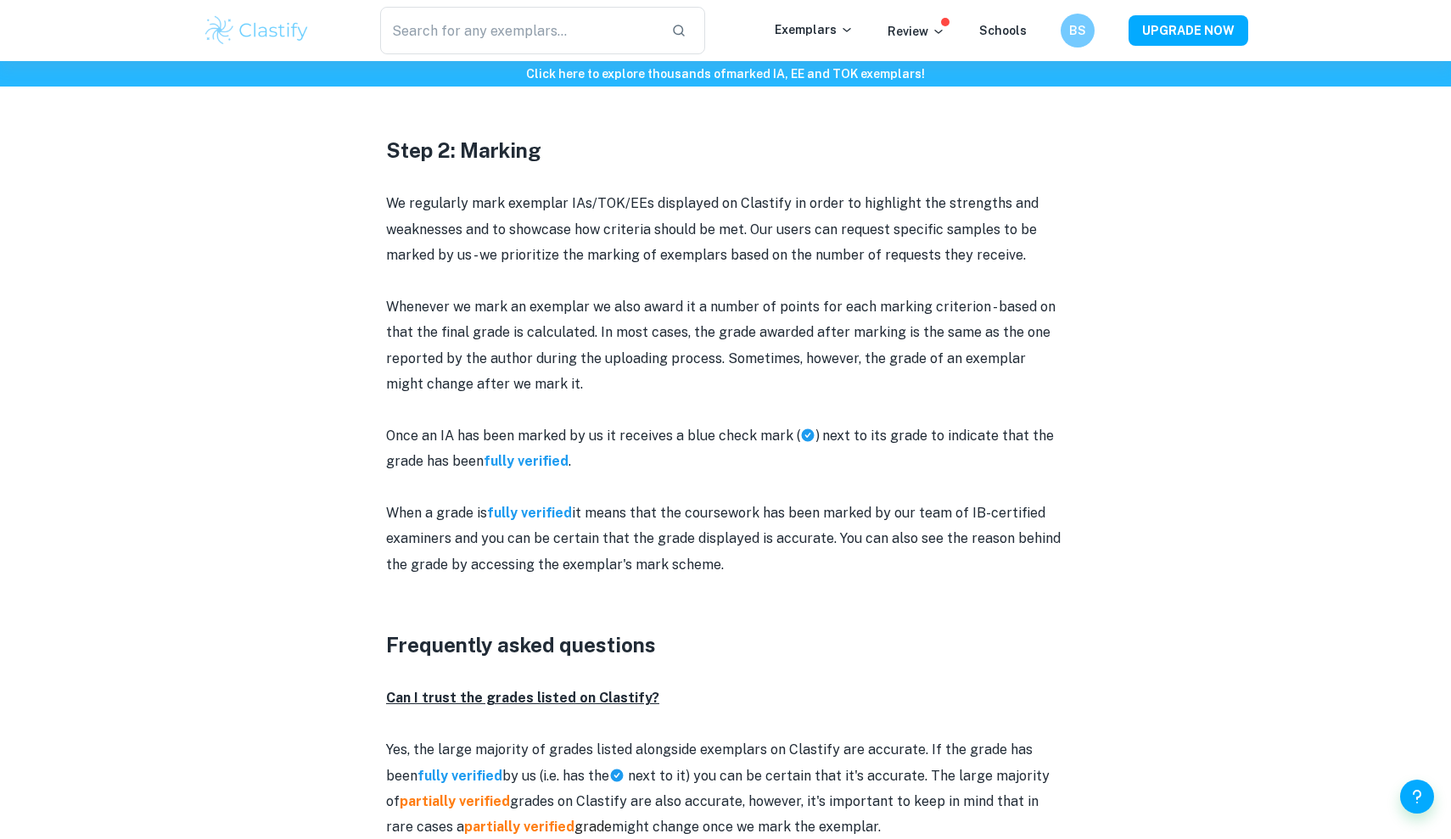
scroll to position [1570, 0]
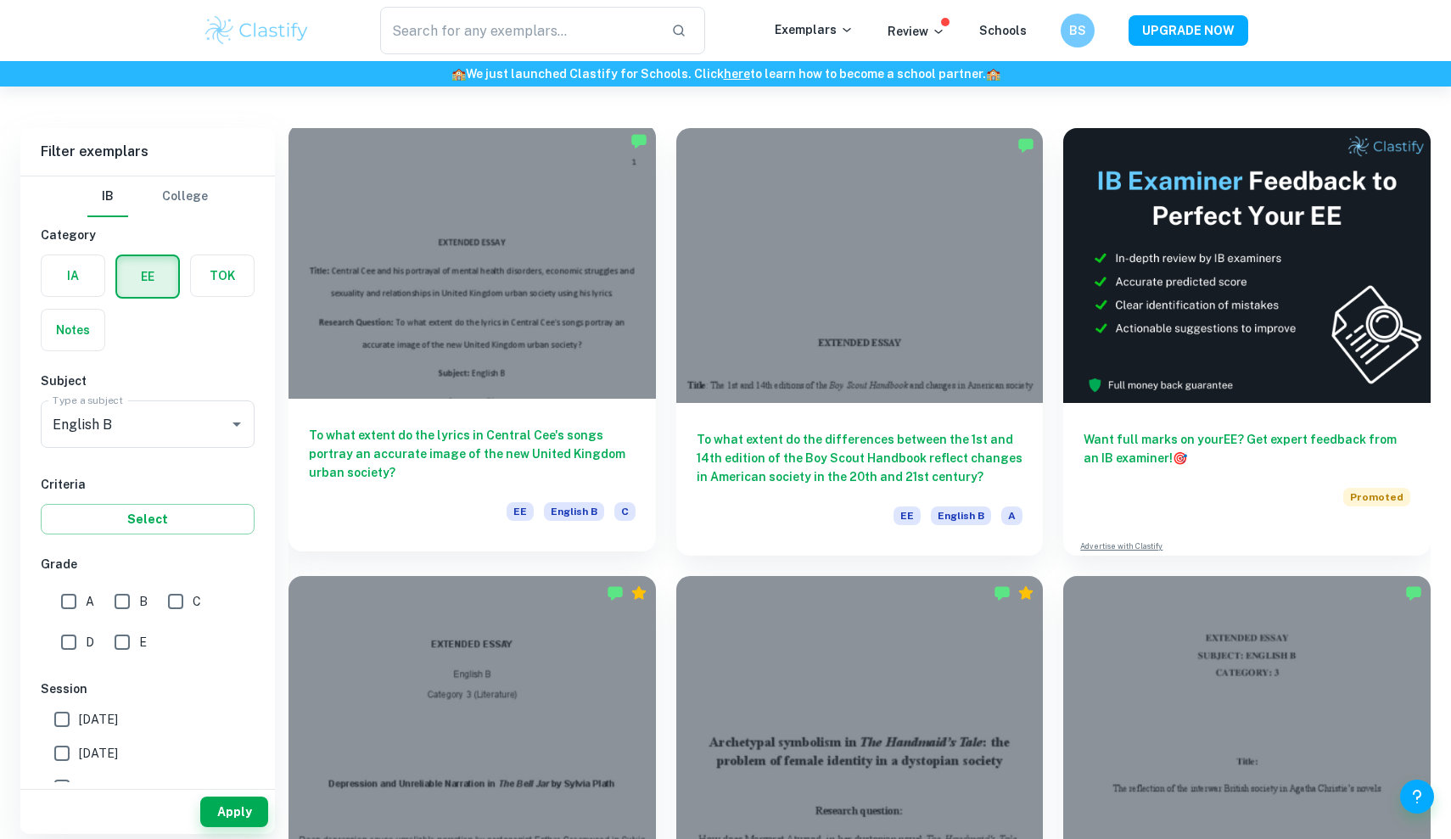
scroll to position [94, 0]
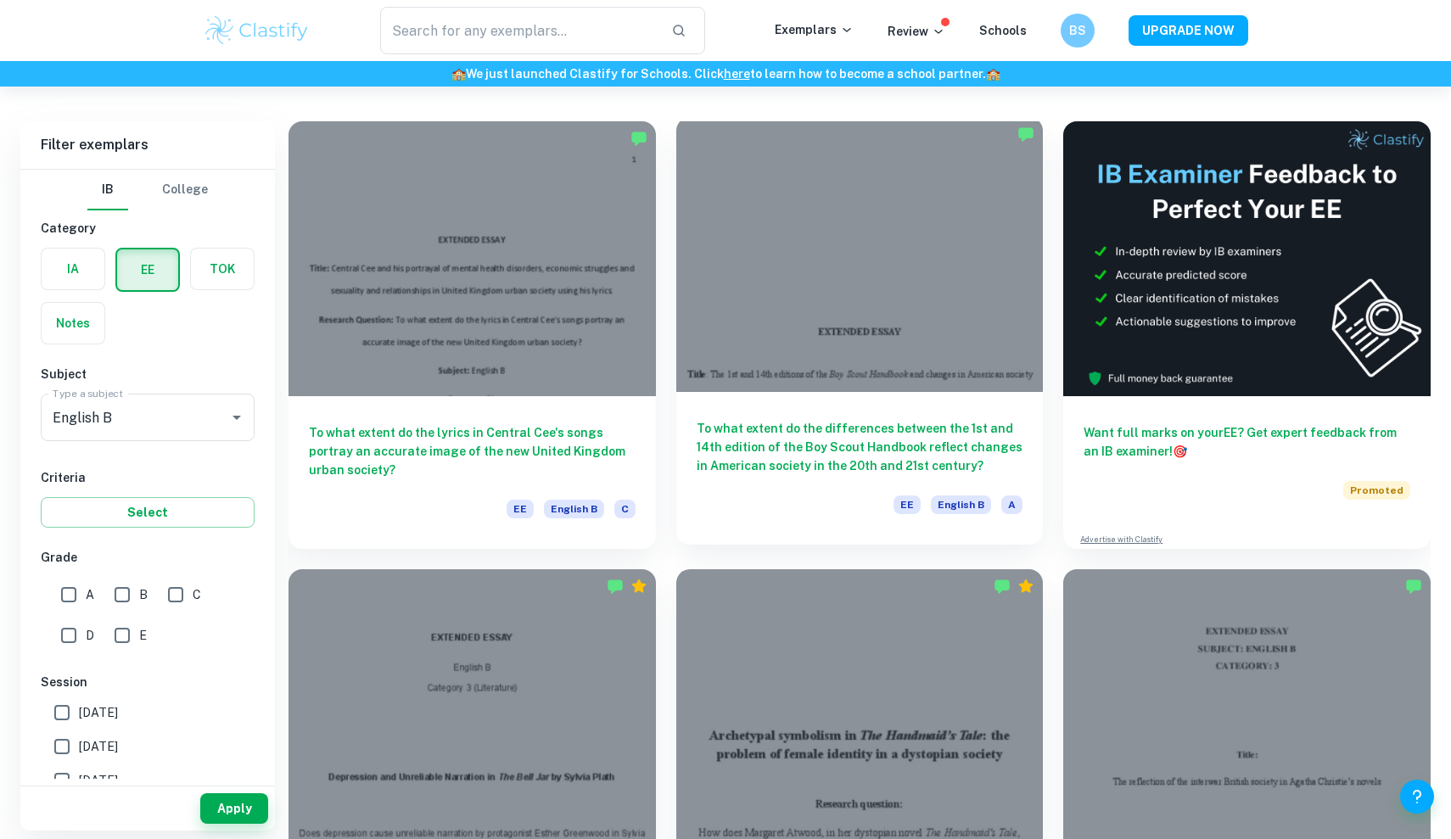
click at [882, 443] on h6 "To what extent do the differences between the 1st and 14th edition of the Boy S…" at bounding box center [860, 447] width 327 height 56
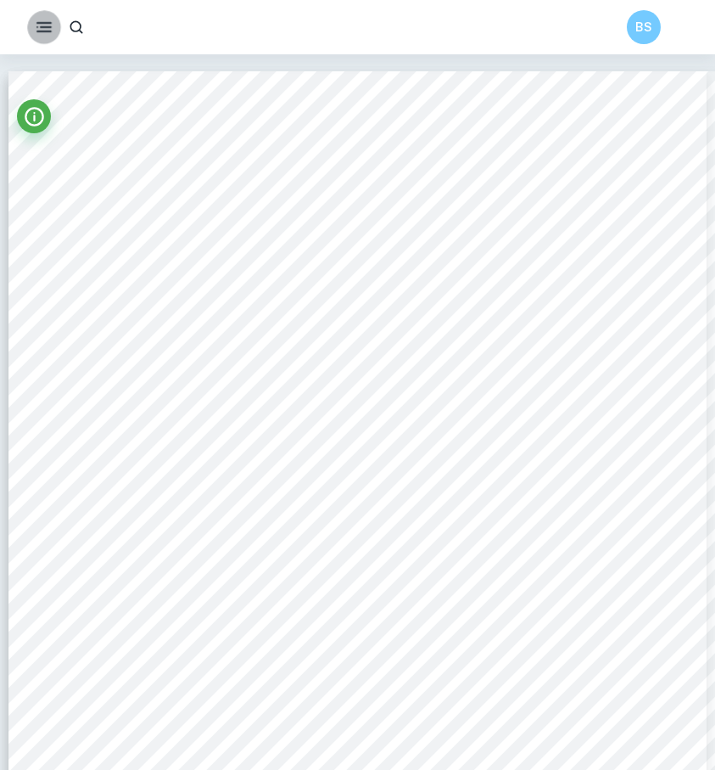
click at [41, 31] on icon "button" at bounding box center [44, 27] width 20 height 20
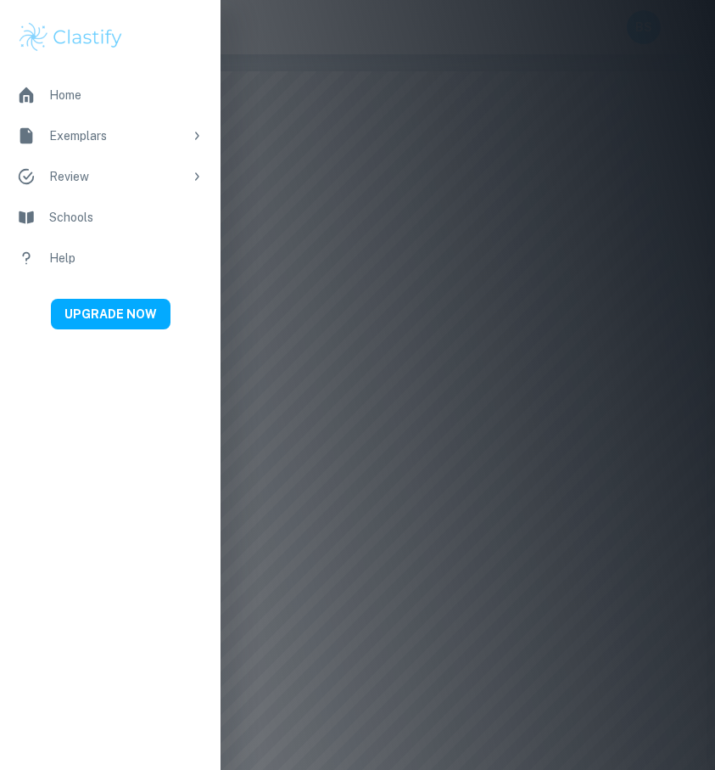
click at [123, 90] on div "Home" at bounding box center [126, 95] width 154 height 19
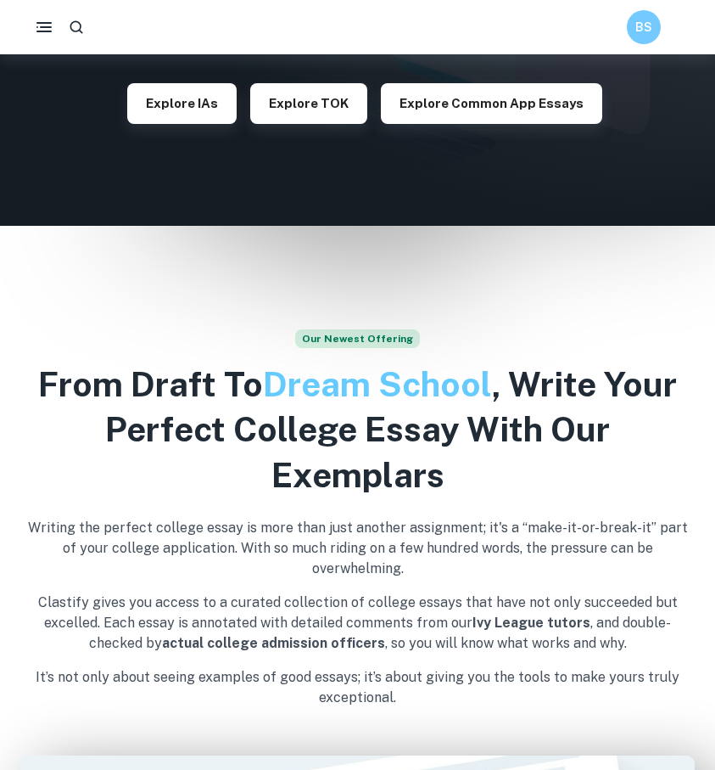
scroll to position [221, 0]
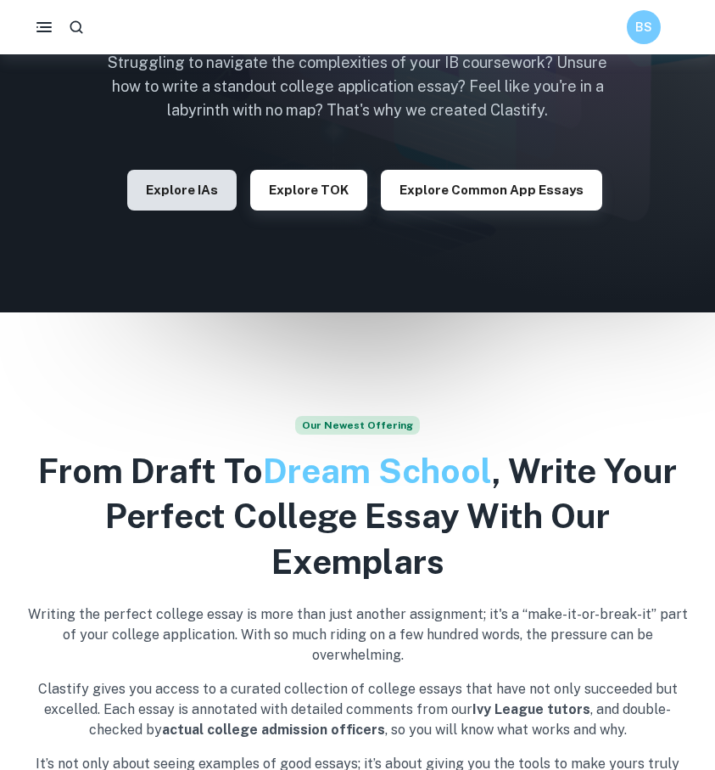
click at [207, 198] on button "Explore IAs" at bounding box center [181, 190] width 109 height 41
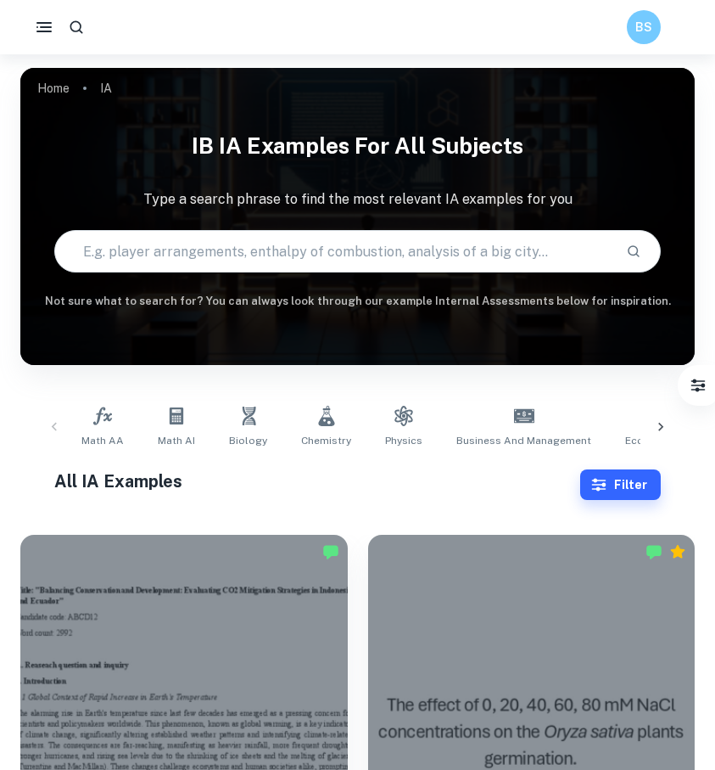
scroll to position [59, 0]
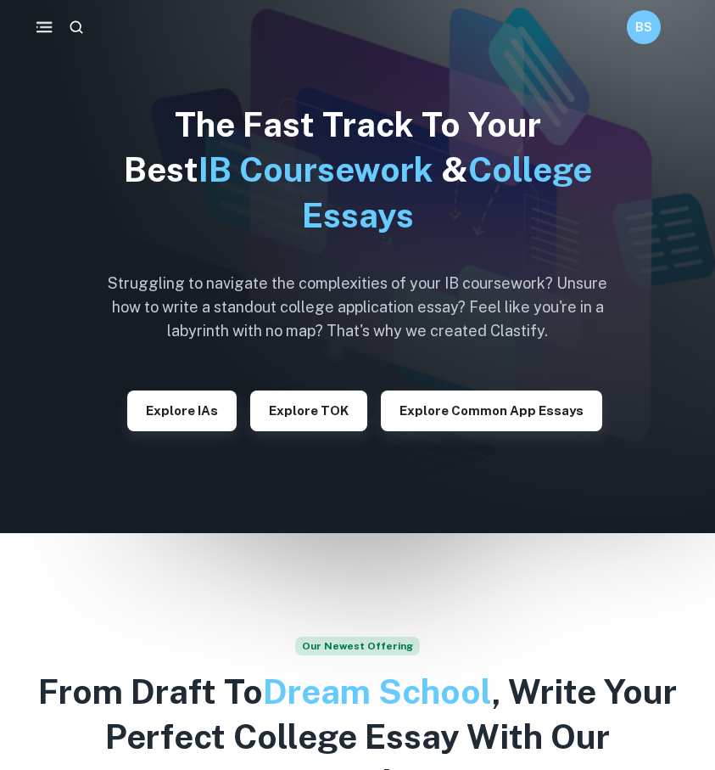
click at [35, 22] on icon "button" at bounding box center [44, 27] width 21 height 21
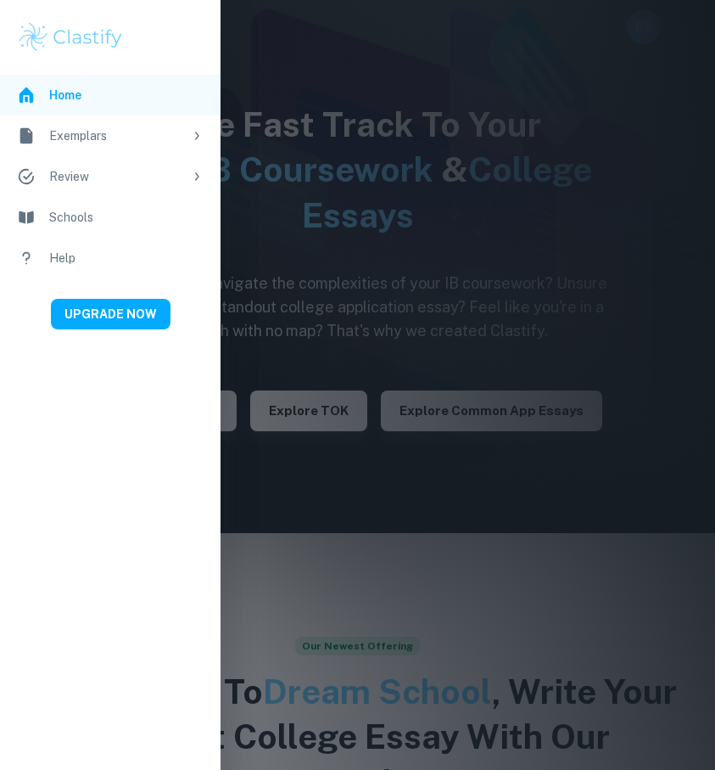
click at [193, 132] on icon at bounding box center [197, 136] width 14 height 14
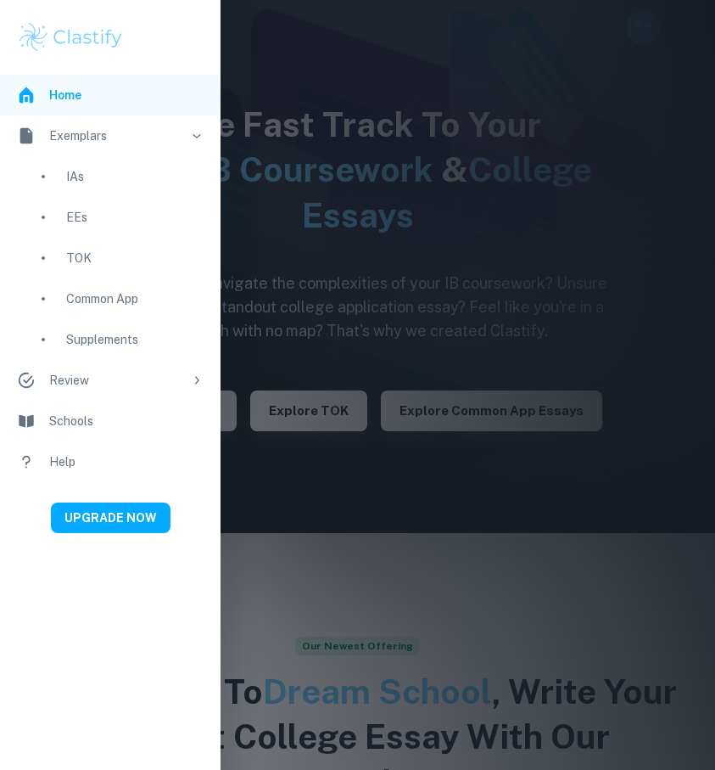
click at [76, 210] on div "EEs" at bounding box center [134, 217] width 137 height 19
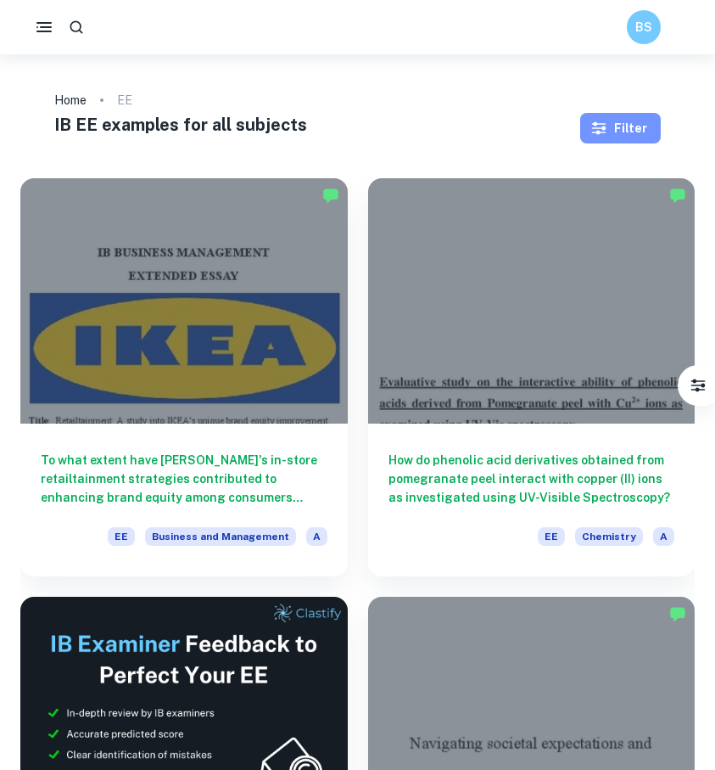
click at [606, 127] on icon "button" at bounding box center [599, 128] width 14 height 13
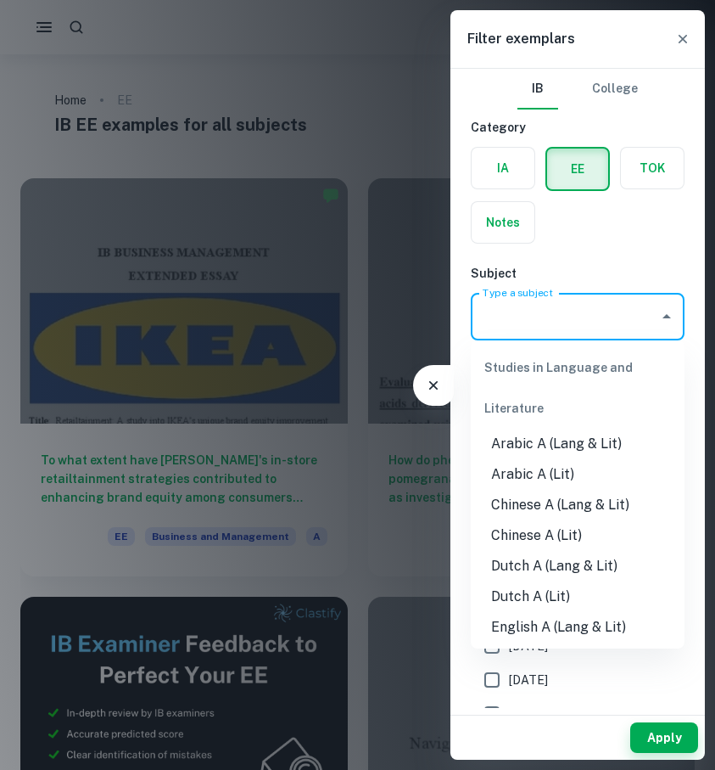
click at [587, 319] on input "Type a subject" at bounding box center [565, 316] width 173 height 32
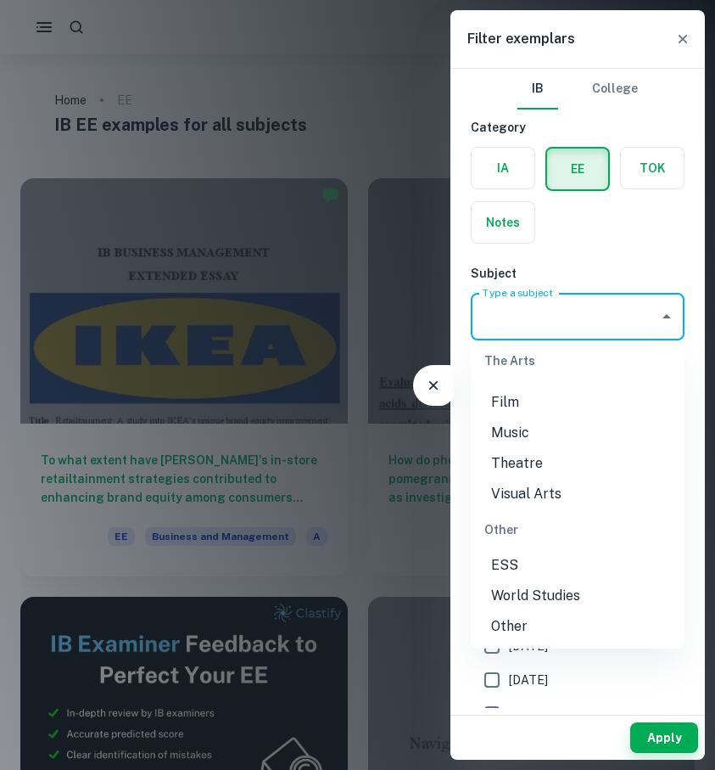
scroll to position [2251, 0]
click at [527, 594] on li "World Studies" at bounding box center [578, 595] width 214 height 31
type input "World Studies"
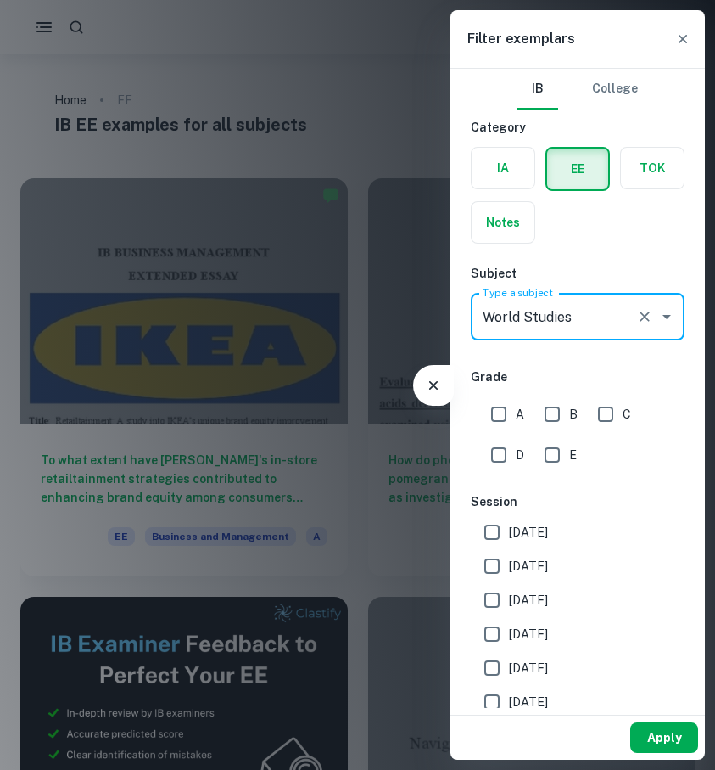
click at [658, 746] on button "Apply" at bounding box center [664, 737] width 68 height 31
